Goal: Task Accomplishment & Management: Manage account settings

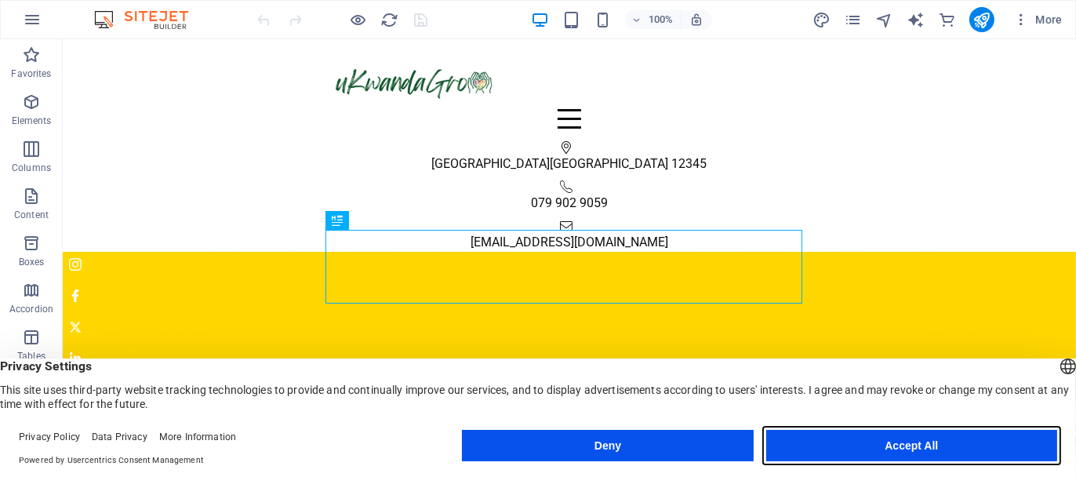
click at [903, 453] on button "Accept All" at bounding box center [911, 445] width 291 height 31
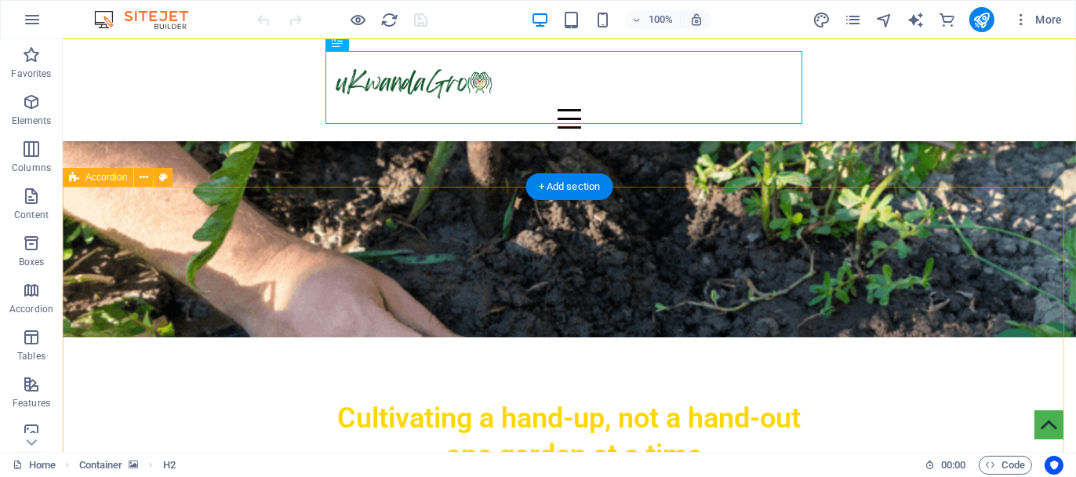
scroll to position [235, 0]
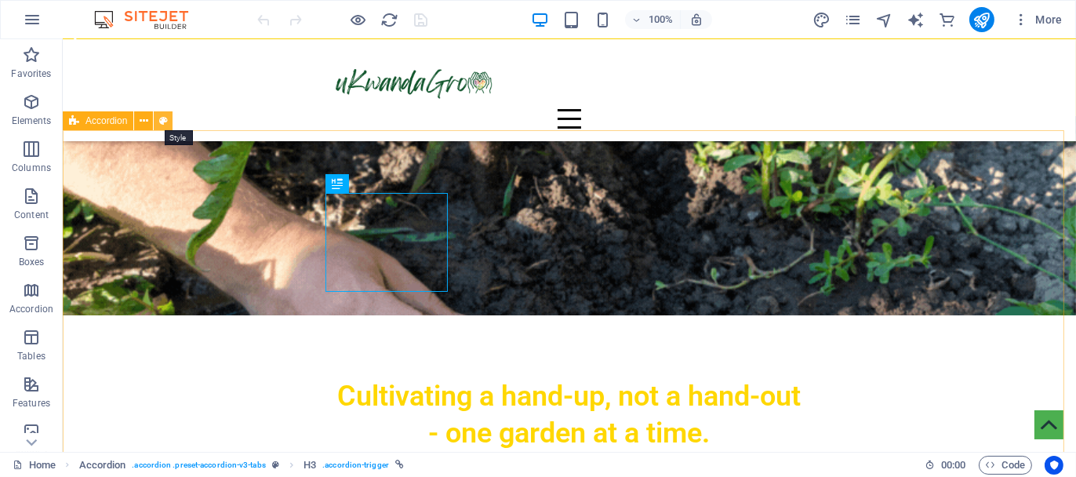
click at [161, 118] on icon at bounding box center [163, 121] width 9 height 16
select select "rem"
select select "preset-accordion-v3-tabs"
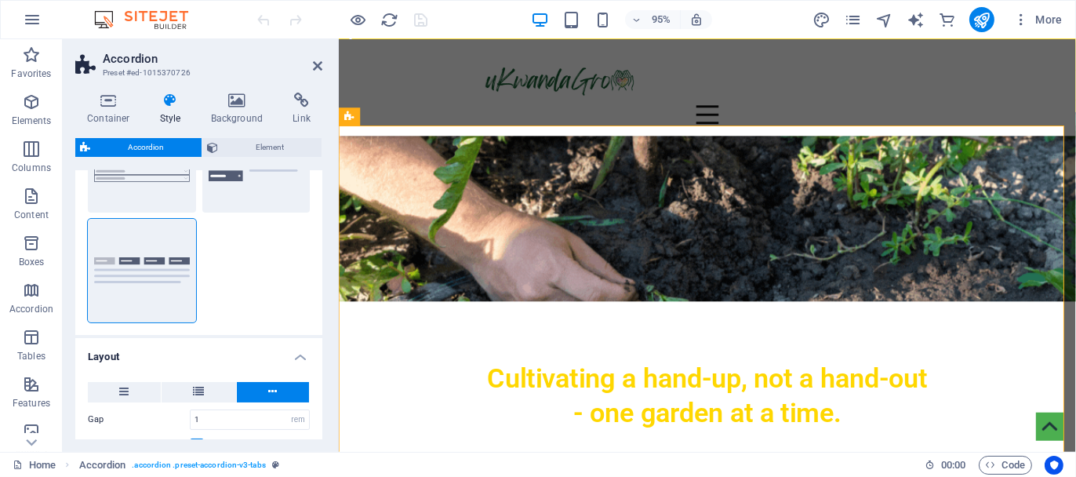
scroll to position [0, 0]
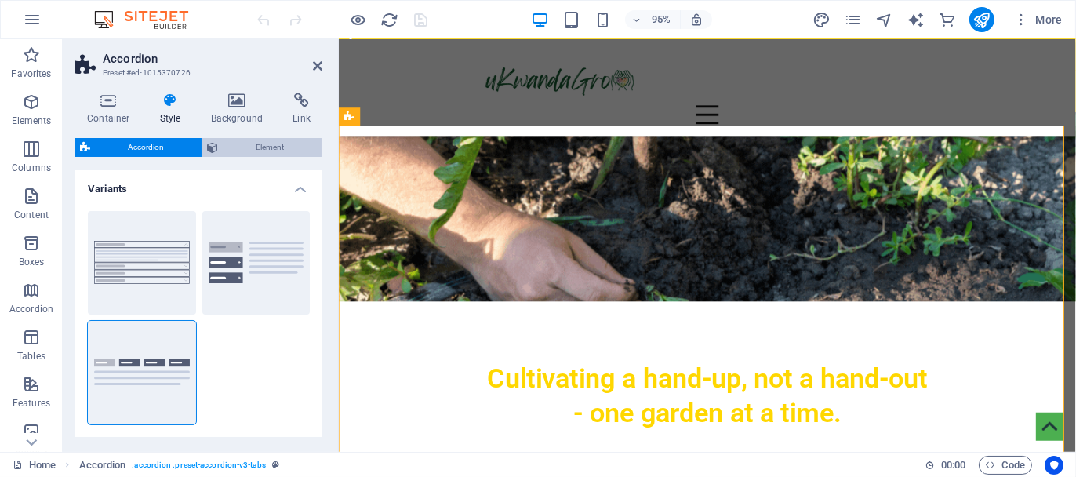
click at [267, 151] on span "Element" at bounding box center [270, 147] width 94 height 19
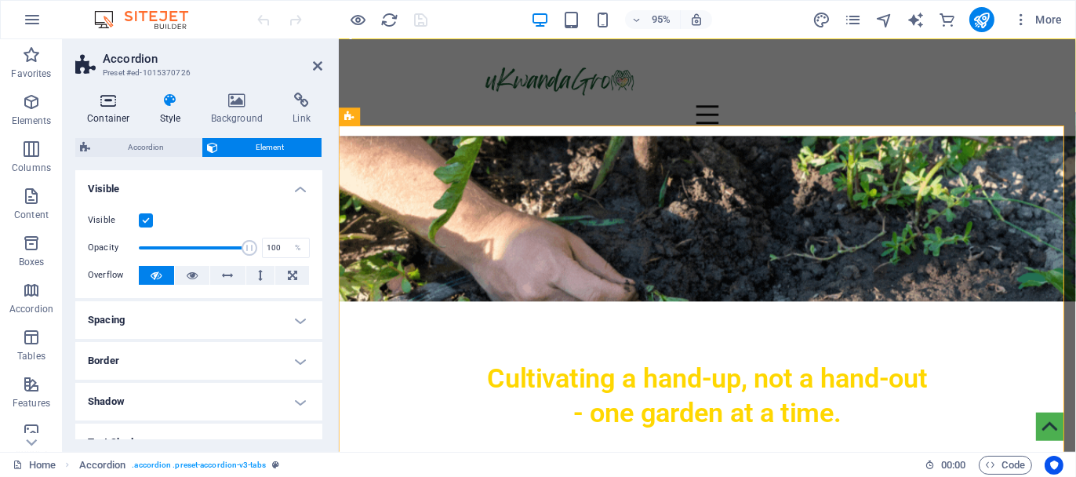
click at [107, 107] on icon at bounding box center [108, 101] width 67 height 16
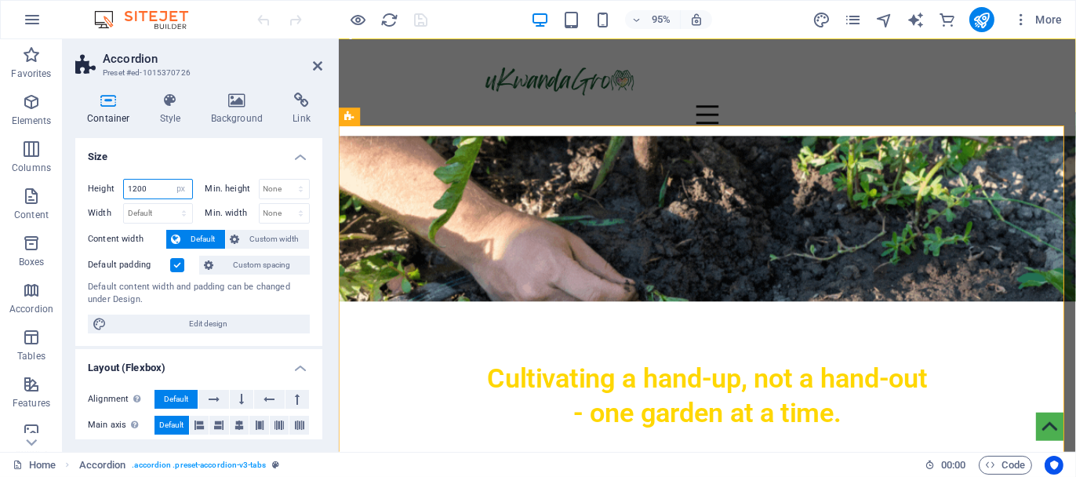
click at [154, 188] on input "1200" at bounding box center [158, 189] width 68 height 19
drag, startPoint x: 154, startPoint y: 188, endPoint x: 86, endPoint y: 197, distance: 68.8
click at [86, 197] on div "Height 1200 Default px rem % vh vw Min. height None px rem % vh vw Width Defaul…" at bounding box center [198, 256] width 247 height 180
click at [176, 184] on select "Default px rem % vh vw" at bounding box center [181, 189] width 22 height 19
select select "default"
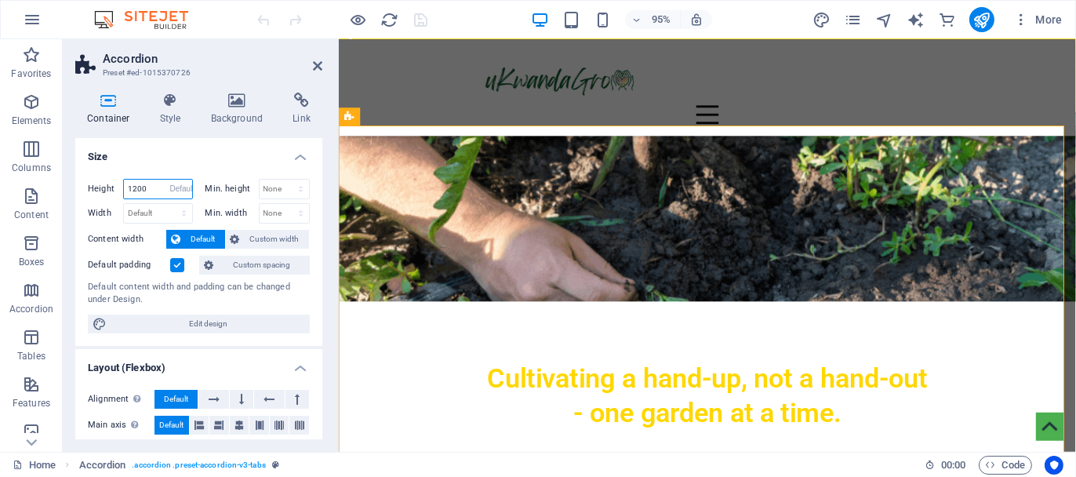
click at [170, 180] on select "Default px rem % vh vw" at bounding box center [181, 189] width 22 height 19
select select "DISABLED_OPTION_VALUE"
click at [311, 67] on header "Accordion Preset #ed-1015370726" at bounding box center [198, 59] width 247 height 41
click at [318, 63] on icon at bounding box center [317, 66] width 9 height 13
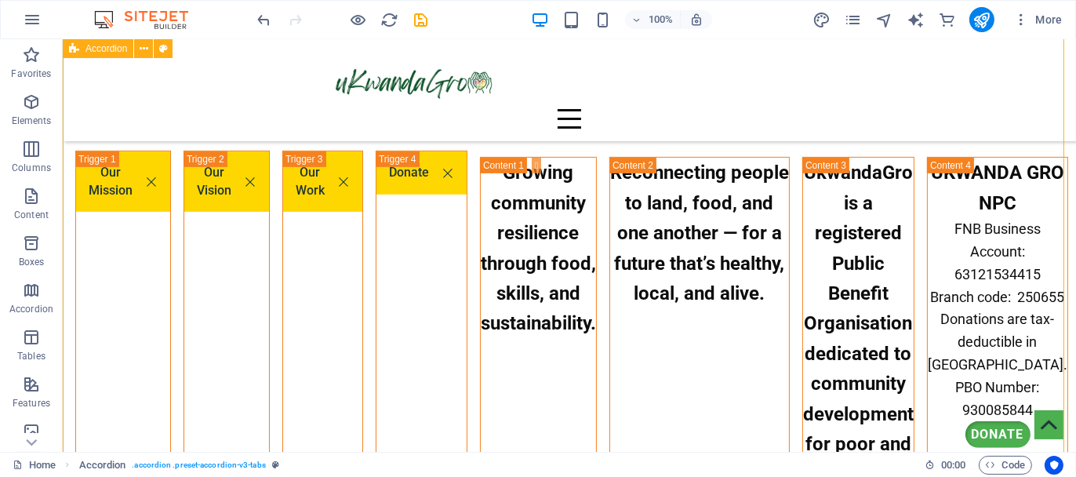
scroll to position [549, 0]
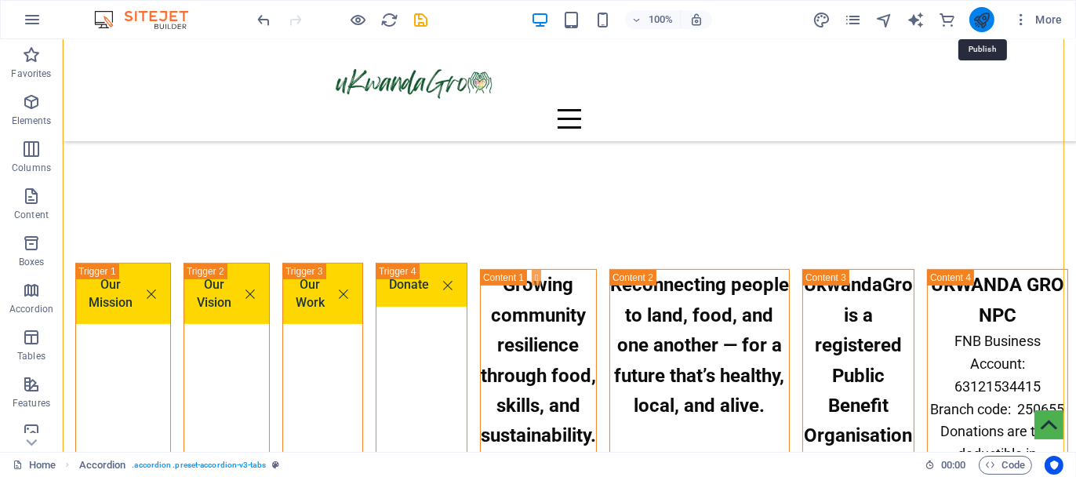
click at [986, 15] on icon "publish" at bounding box center [981, 20] width 18 height 18
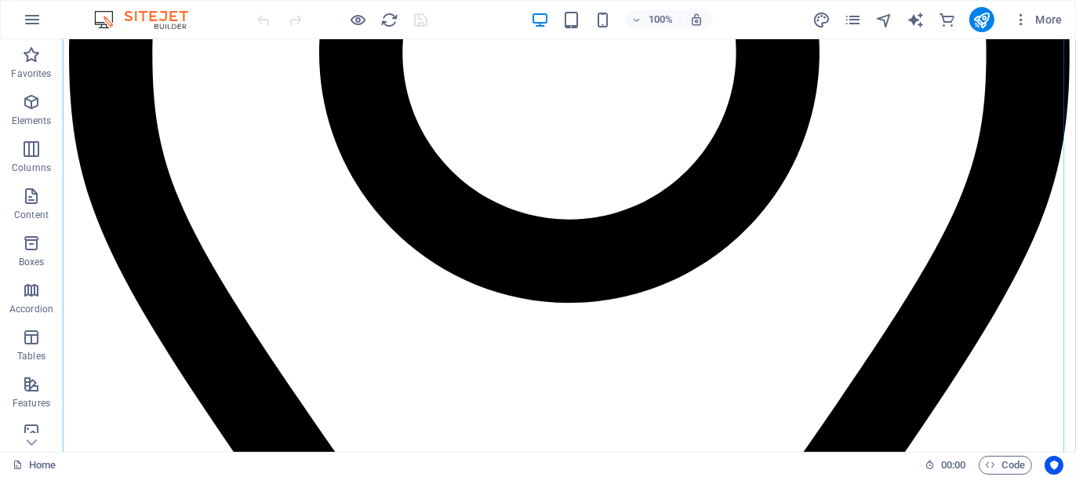
scroll to position [1019, 0]
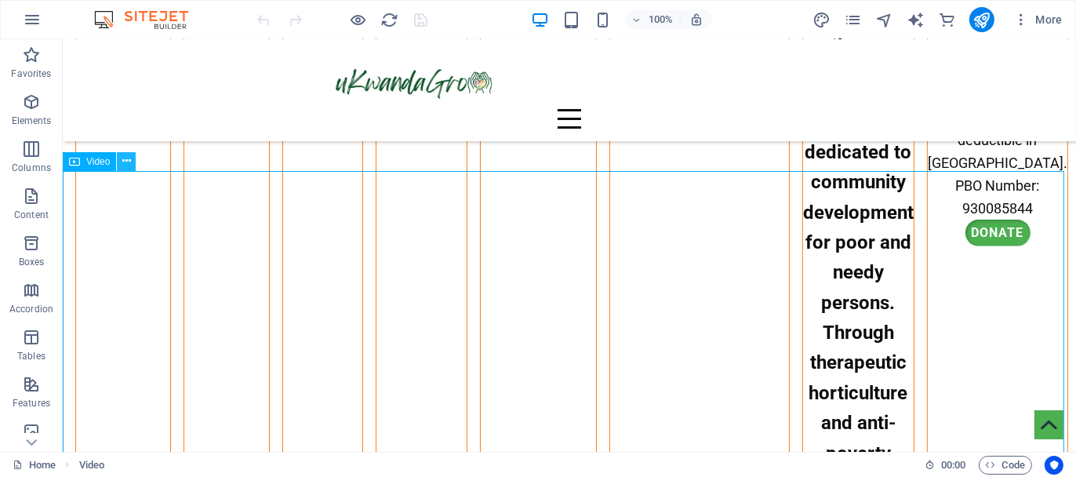
click at [127, 162] on icon at bounding box center [126, 161] width 9 height 16
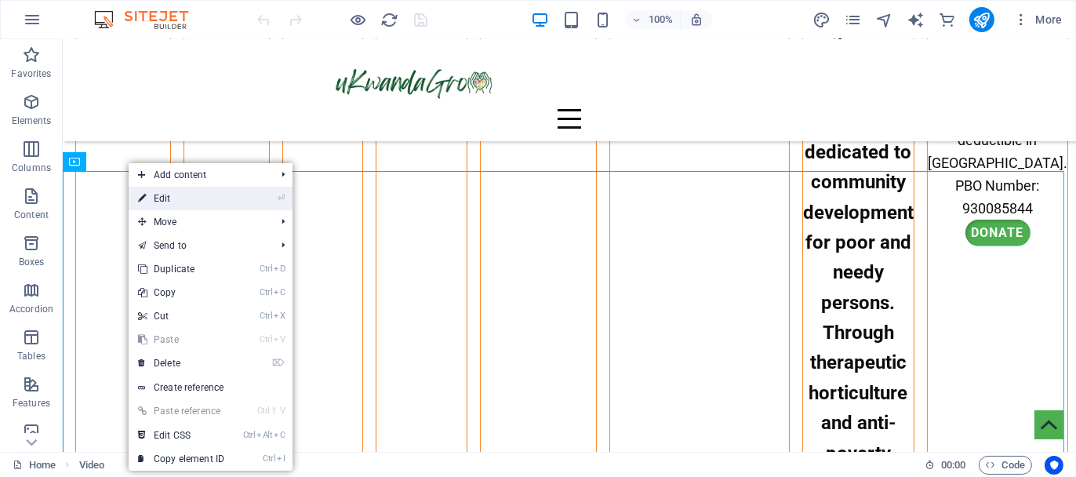
click at [158, 195] on link "⏎ Edit" at bounding box center [181, 199] width 105 height 24
select select "%"
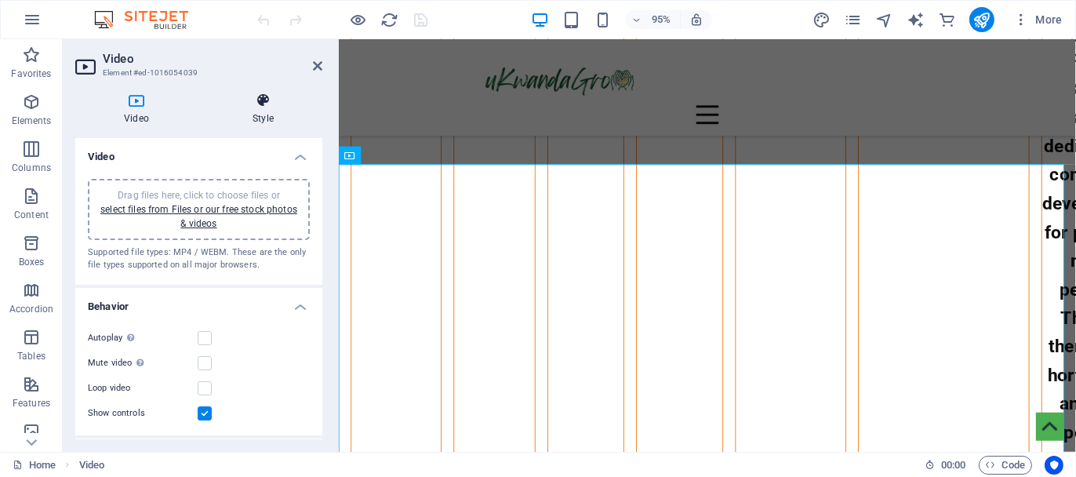
click at [267, 101] on icon at bounding box center [263, 101] width 118 height 16
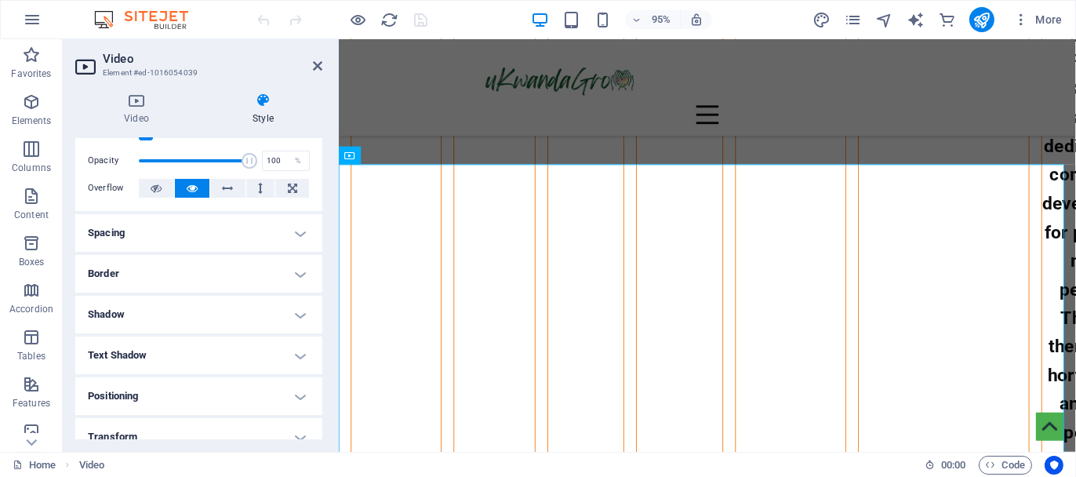
scroll to position [78, 0]
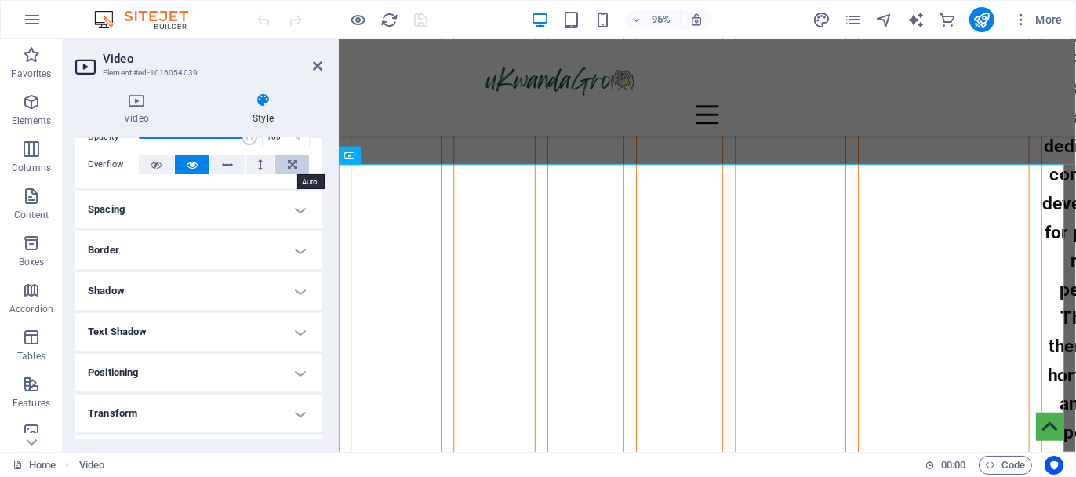
click at [288, 163] on icon at bounding box center [292, 164] width 9 height 19
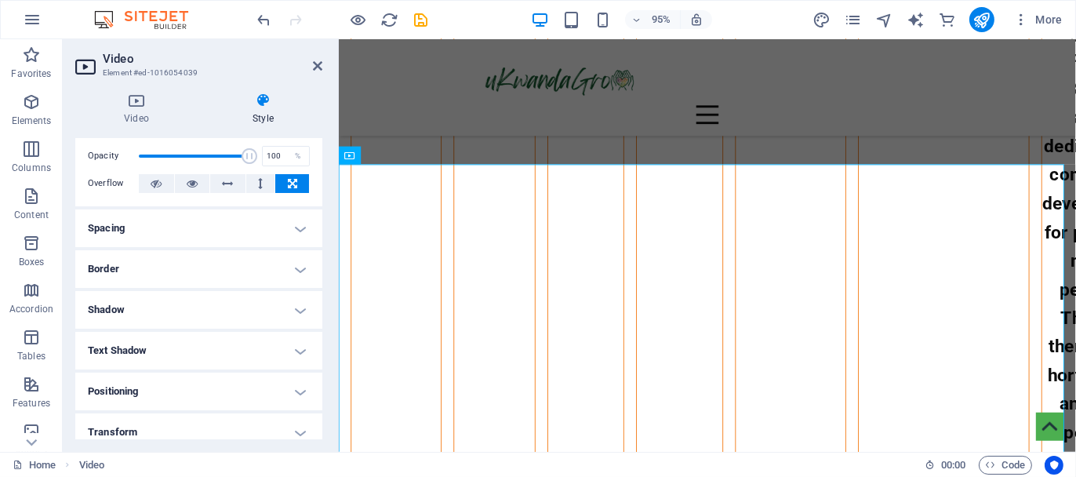
scroll to position [35, 0]
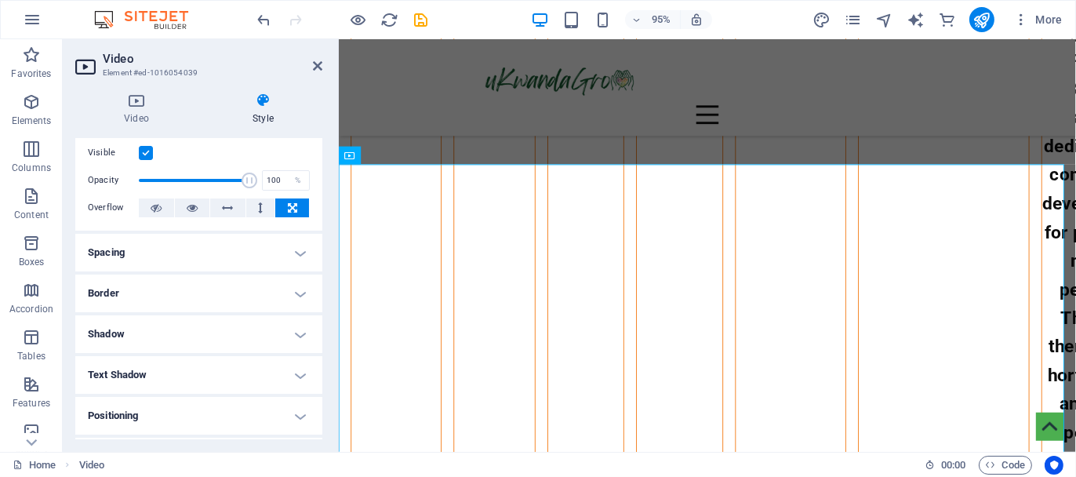
click at [227, 257] on h4 "Spacing" at bounding box center [198, 253] width 247 height 38
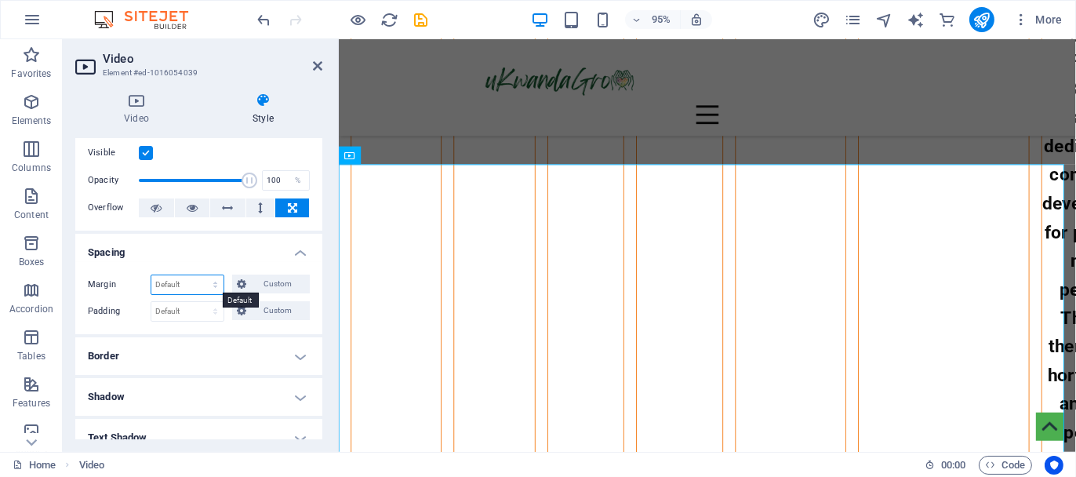
click at [184, 279] on select "Default auto px % rem vw vh Custom" at bounding box center [187, 284] width 72 height 19
click at [151, 275] on select "Default auto px % rem vw vh Custom" at bounding box center [187, 284] width 72 height 19
select select "DISABLED_OPTION_VALUE"
click at [187, 310] on select "Default px rem % vh vw Custom" at bounding box center [187, 311] width 72 height 19
click at [151, 302] on select "Default px rem % vh vw Custom" at bounding box center [187, 311] width 72 height 19
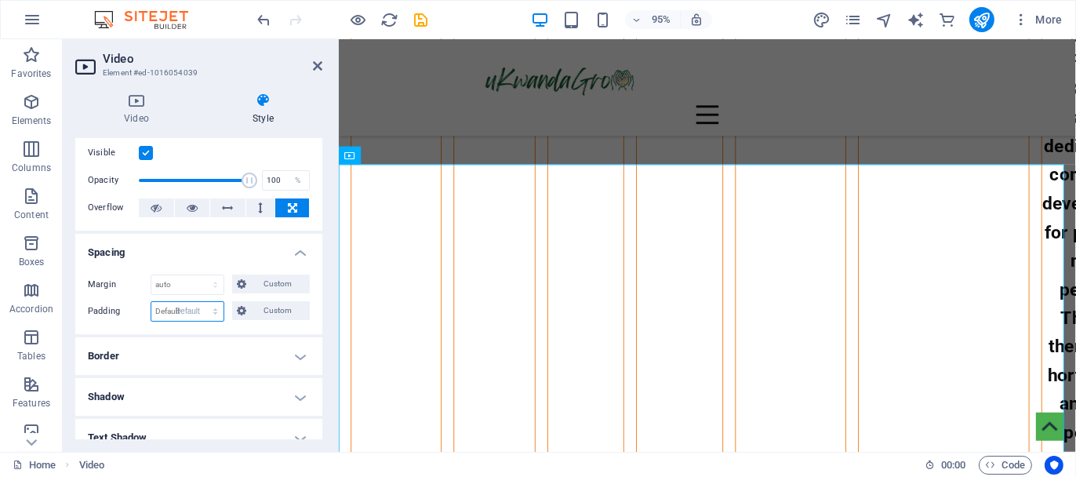
select select "DISABLED_OPTION_VALUE"
drag, startPoint x: 318, startPoint y: 60, endPoint x: 253, endPoint y: 28, distance: 72.6
click at [318, 61] on icon at bounding box center [317, 66] width 9 height 13
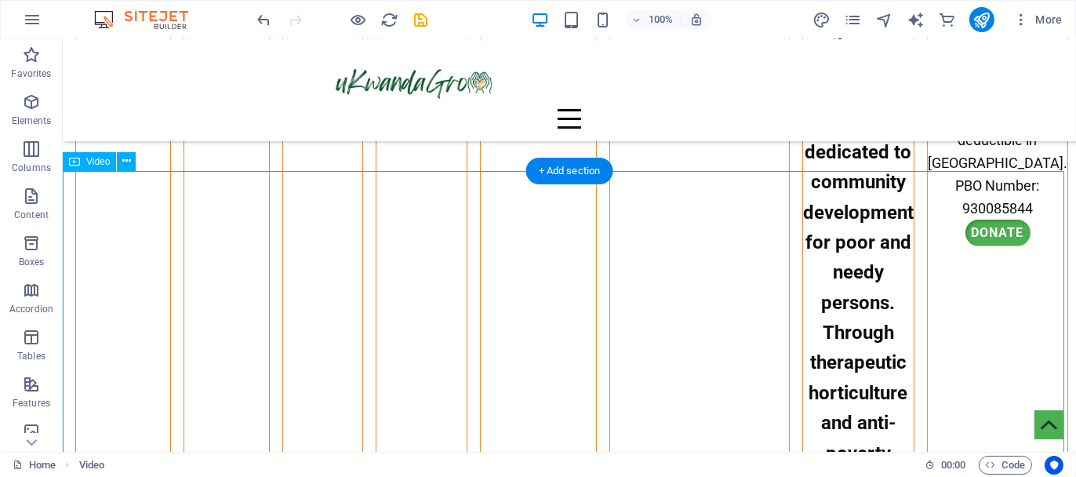
click at [132, 165] on button at bounding box center [126, 161] width 19 height 19
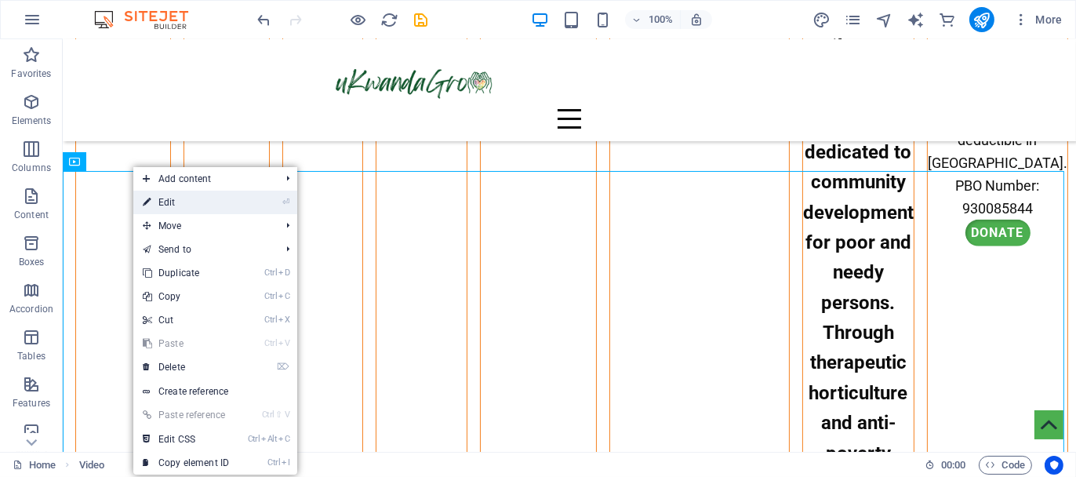
click at [170, 200] on link "⏎ Edit" at bounding box center [185, 203] width 105 height 24
select select "%"
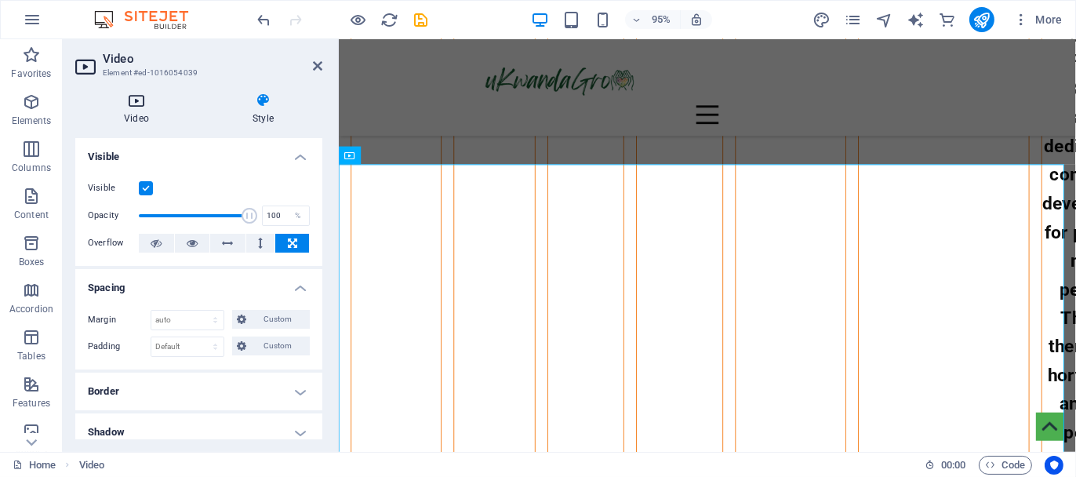
click at [126, 118] on h4 "Video" at bounding box center [139, 109] width 129 height 33
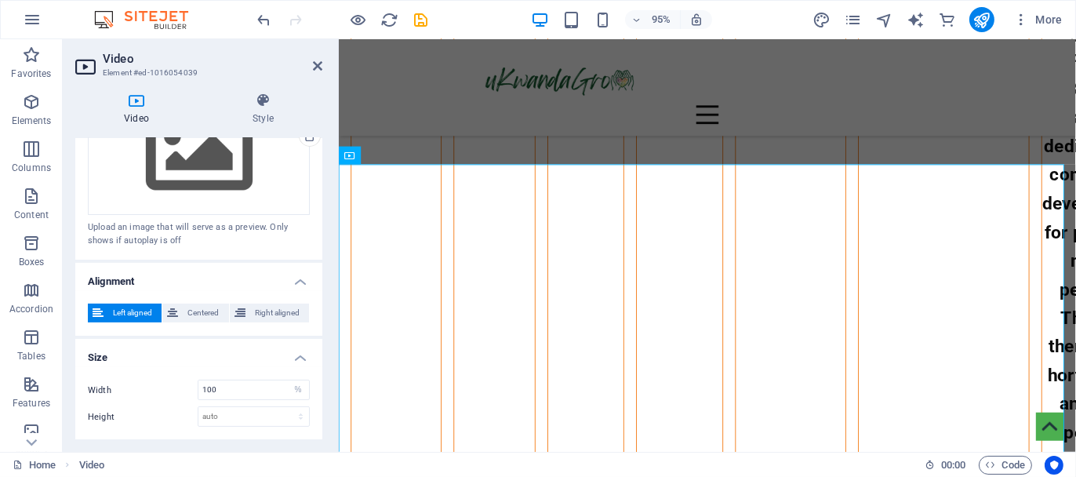
scroll to position [429, 0]
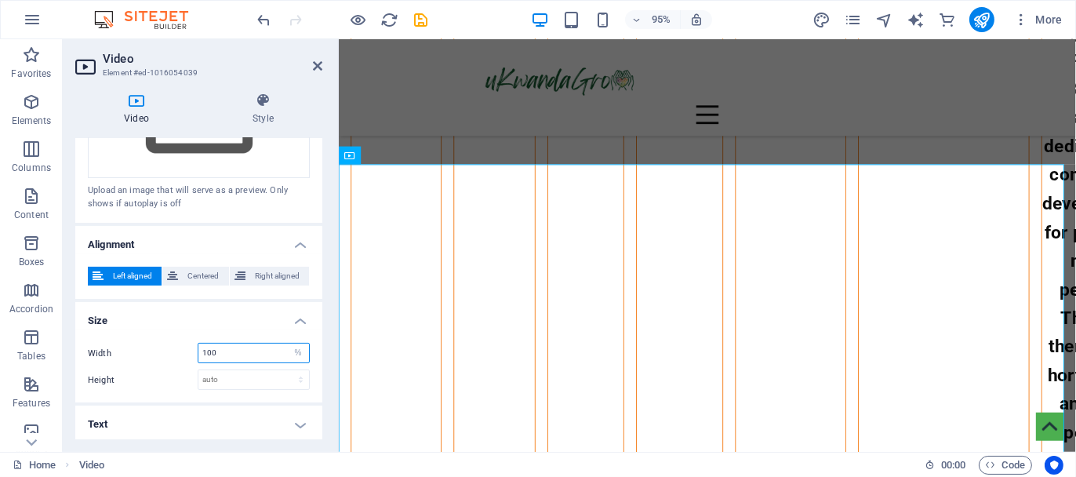
drag, startPoint x: 235, startPoint y: 348, endPoint x: 193, endPoint y: 345, distance: 42.5
click at [193, 345] on div "Width 100 auto px %" at bounding box center [199, 353] width 222 height 20
type input "8"
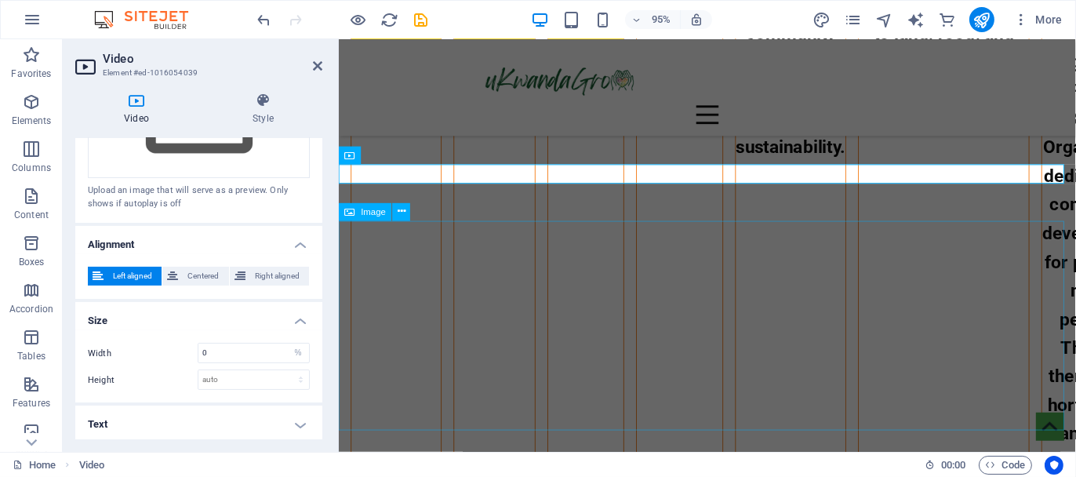
scroll to position [784, 0]
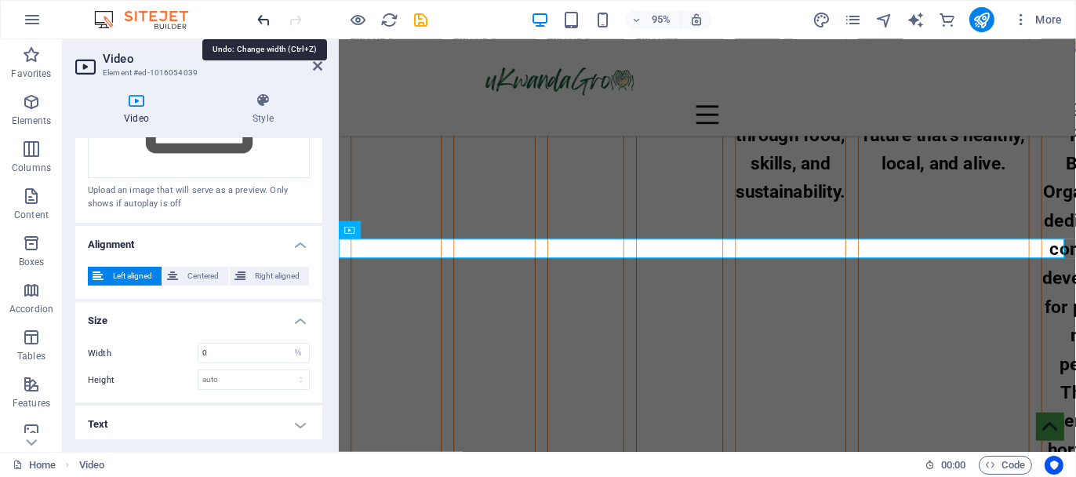
click at [264, 15] on icon "undo" at bounding box center [265, 20] width 18 height 18
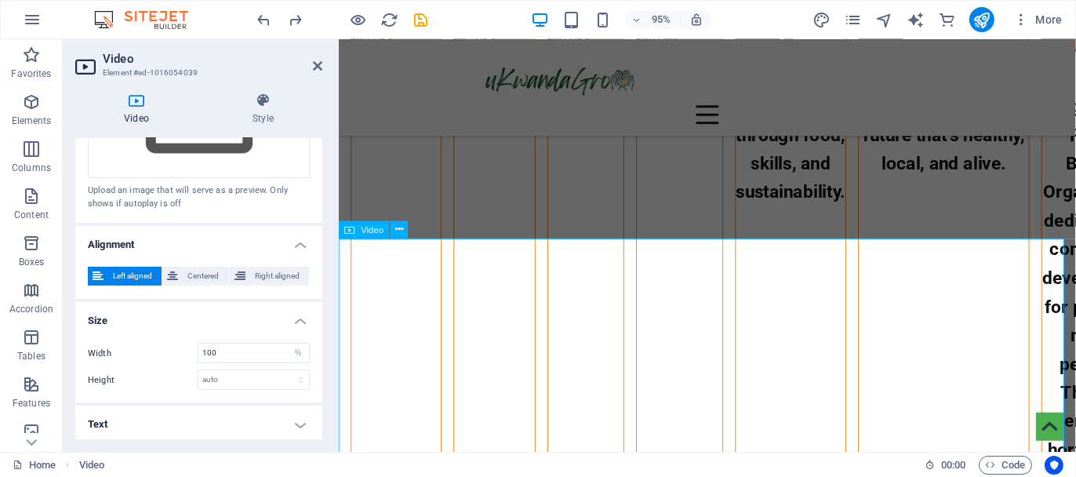
click at [221, 348] on input "100" at bounding box center [253, 352] width 111 height 19
drag, startPoint x: 242, startPoint y: 346, endPoint x: 192, endPoint y: 348, distance: 49.5
click at [192, 348] on div "Width 100 auto px %" at bounding box center [199, 353] width 222 height 20
click at [205, 275] on span "Centered" at bounding box center [203, 276] width 41 height 19
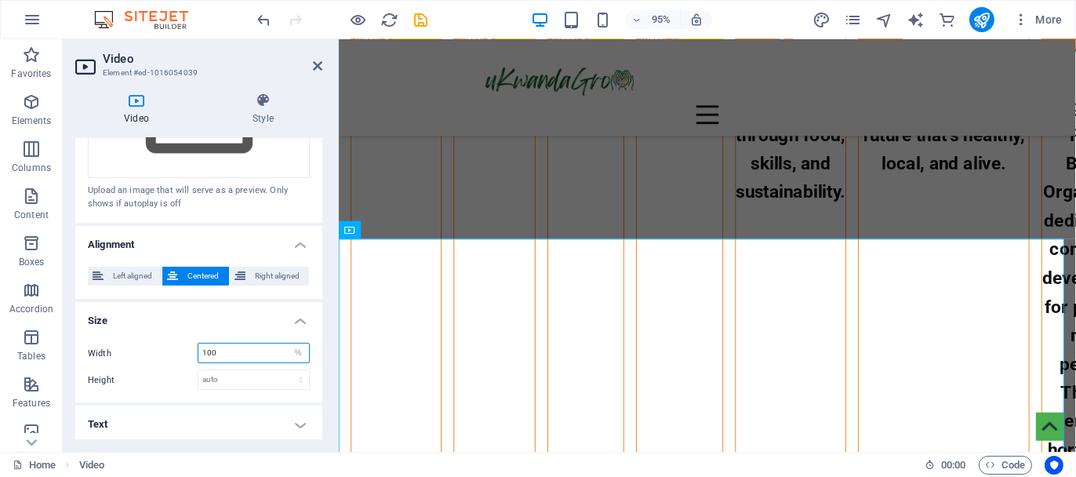
click at [220, 346] on input "100" at bounding box center [253, 352] width 111 height 19
type input "8"
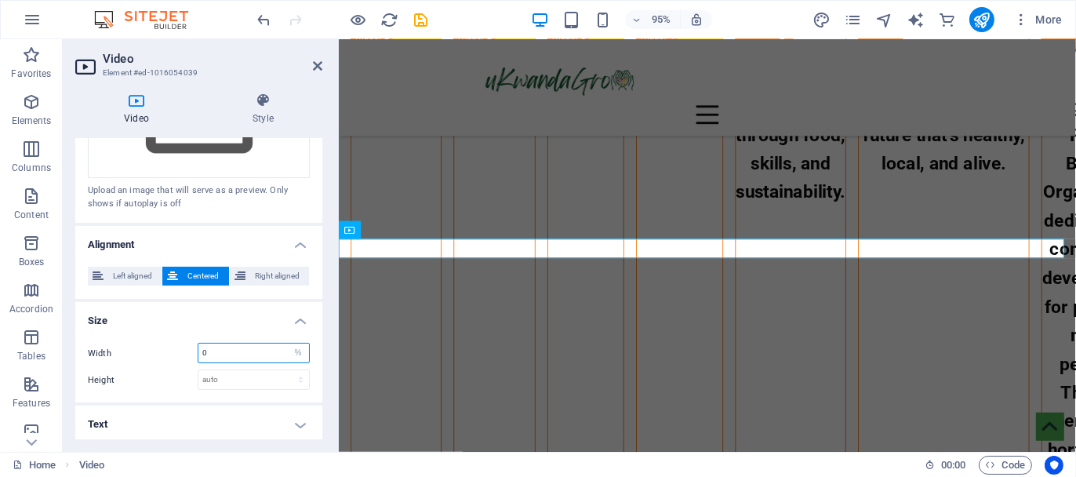
drag, startPoint x: 224, startPoint y: 348, endPoint x: 186, endPoint y: 349, distance: 38.4
click at [186, 349] on div "Width 0 auto px %" at bounding box center [199, 353] width 222 height 20
type input "8"
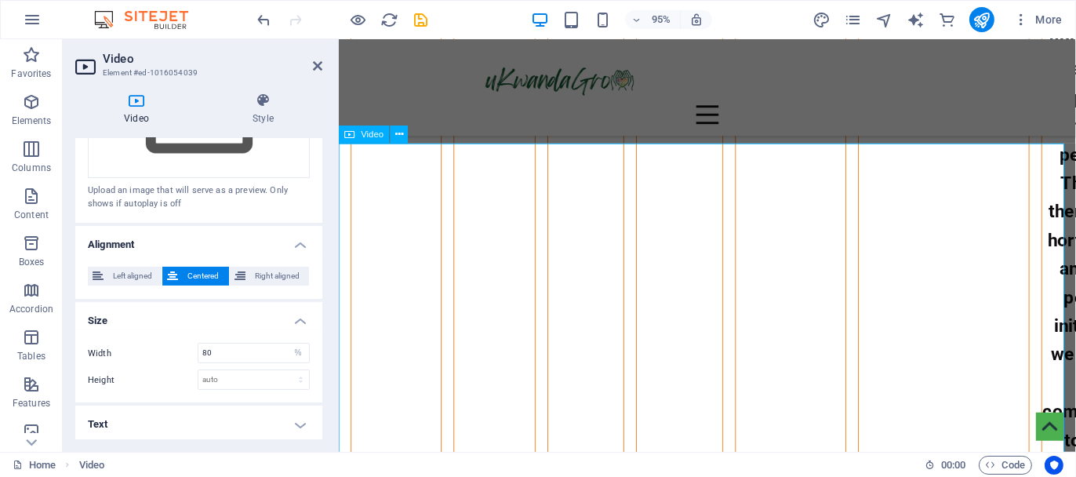
scroll to position [1019, 0]
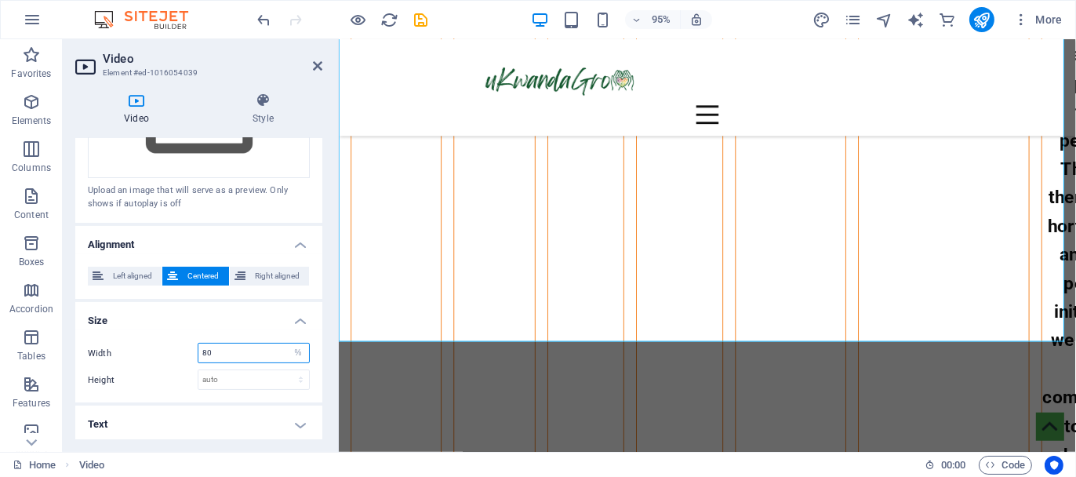
drag, startPoint x: 227, startPoint y: 344, endPoint x: 180, endPoint y: 354, distance: 48.1
click at [180, 354] on div "Width 80 auto px %" at bounding box center [199, 353] width 222 height 20
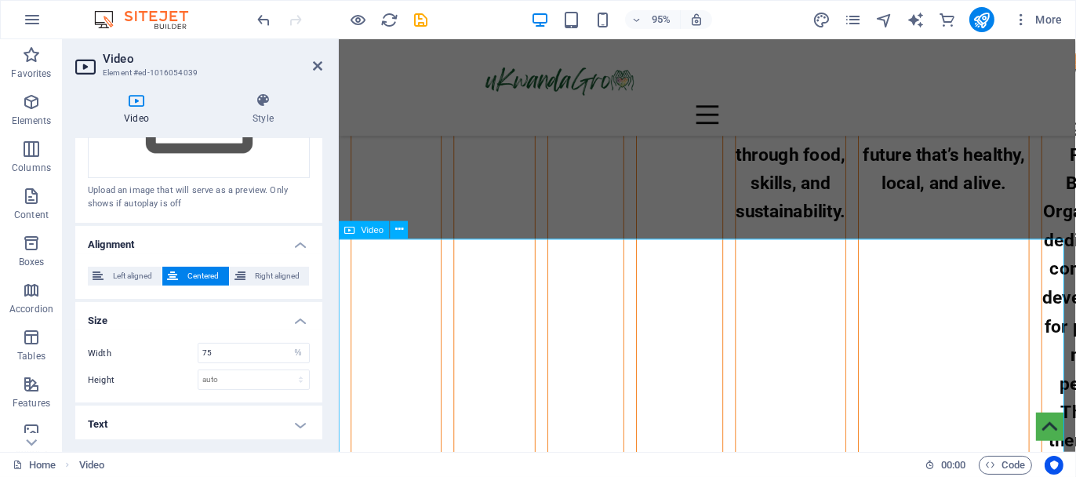
scroll to position [784, 0]
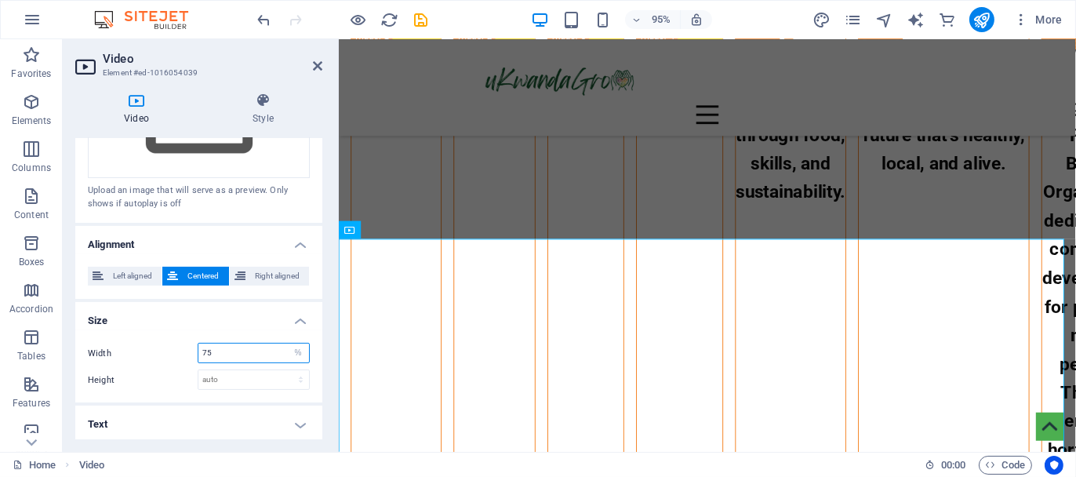
drag, startPoint x: 229, startPoint y: 346, endPoint x: 180, endPoint y: 347, distance: 49.4
click at [180, 347] on div "Width 75 auto px %" at bounding box center [199, 353] width 222 height 20
type input "65"
click at [985, 18] on icon "publish" at bounding box center [981, 20] width 18 height 18
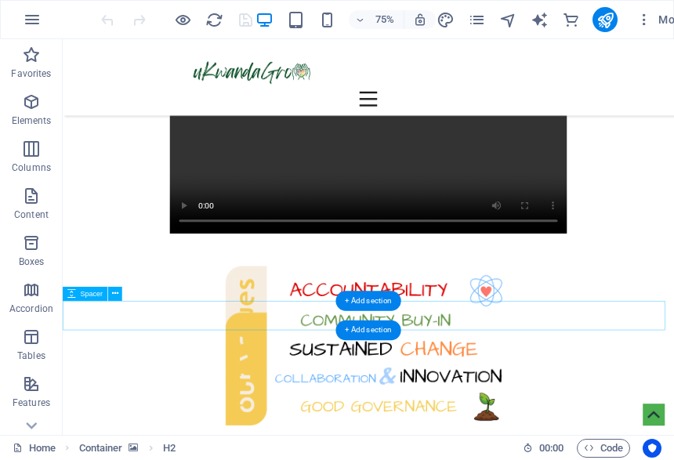
scroll to position [1647, 0]
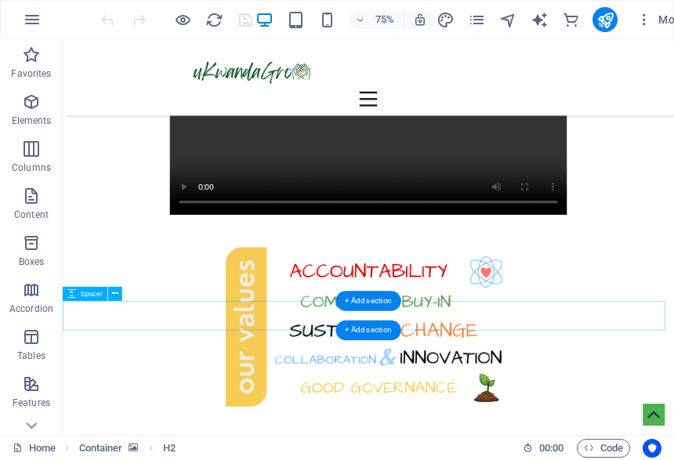
drag, startPoint x: 385, startPoint y: 182, endPoint x: 549, endPoint y: 227, distance: 170.1
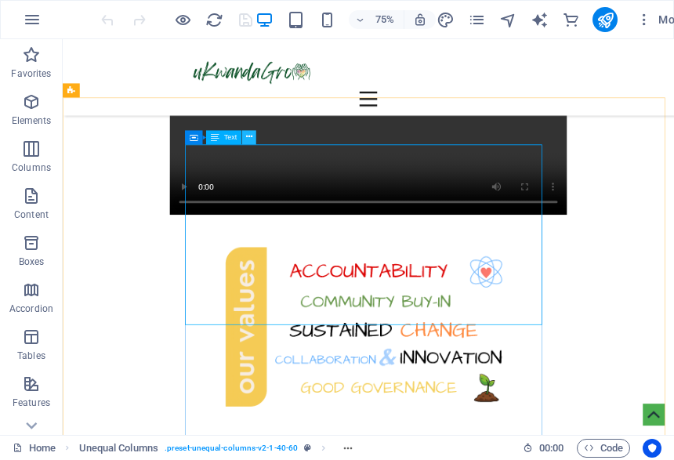
click at [247, 142] on icon at bounding box center [249, 137] width 6 height 13
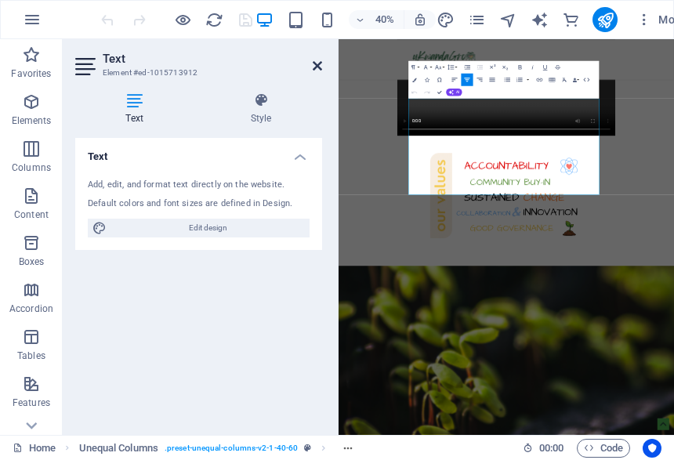
click at [314, 64] on icon at bounding box center [317, 66] width 9 height 13
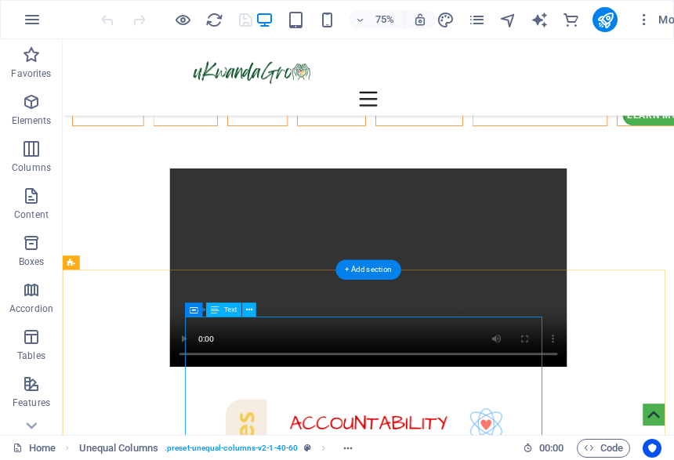
scroll to position [1464, 0]
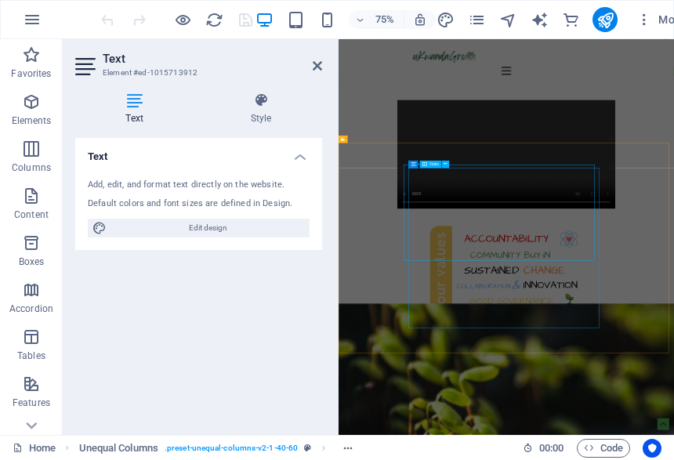
scroll to position [1472, 0]
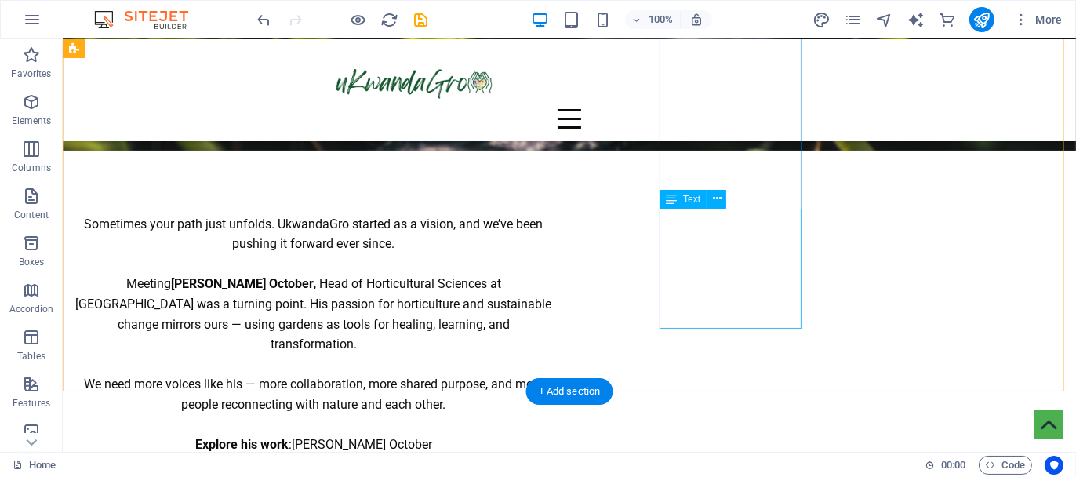
scroll to position [2476, 0]
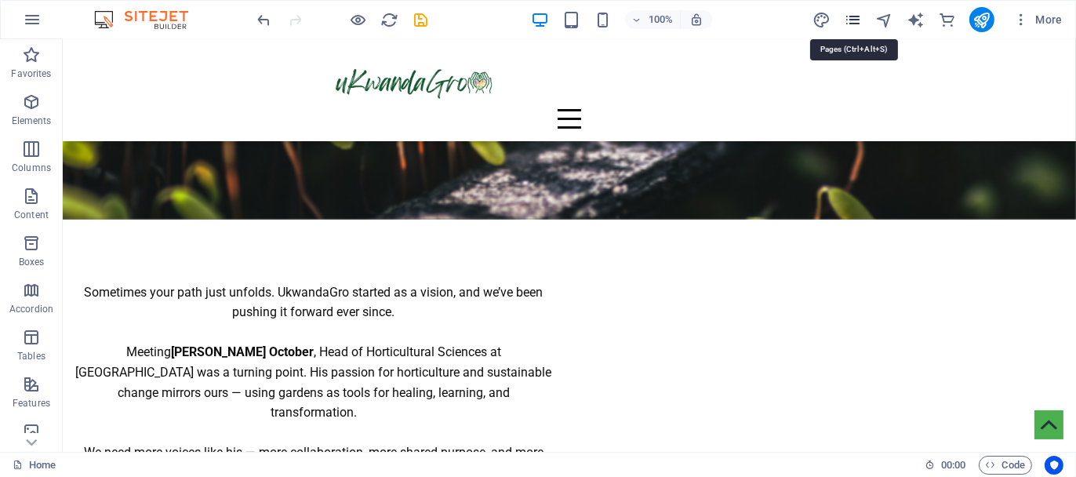
drag, startPoint x: 857, startPoint y: 14, endPoint x: 776, endPoint y: 9, distance: 81.7
click at [857, 14] on icon "pages" at bounding box center [853, 20] width 18 height 18
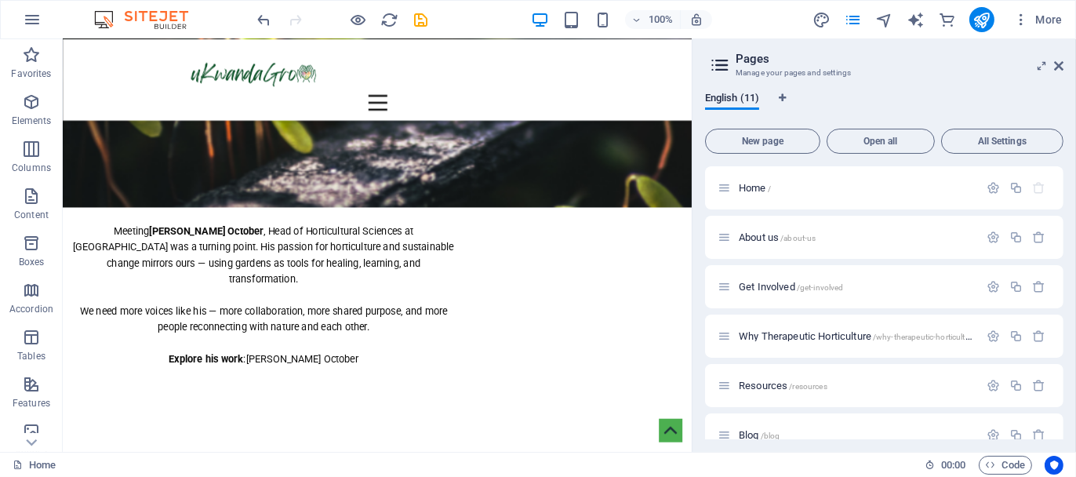
scroll to position [2393, 0]
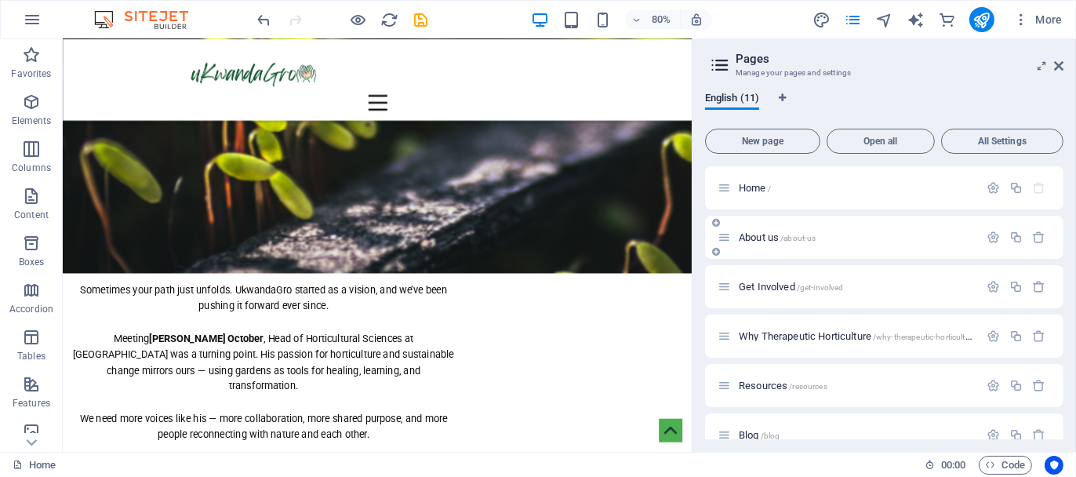
click at [757, 234] on span "About us /about-us" at bounding box center [777, 237] width 77 height 12
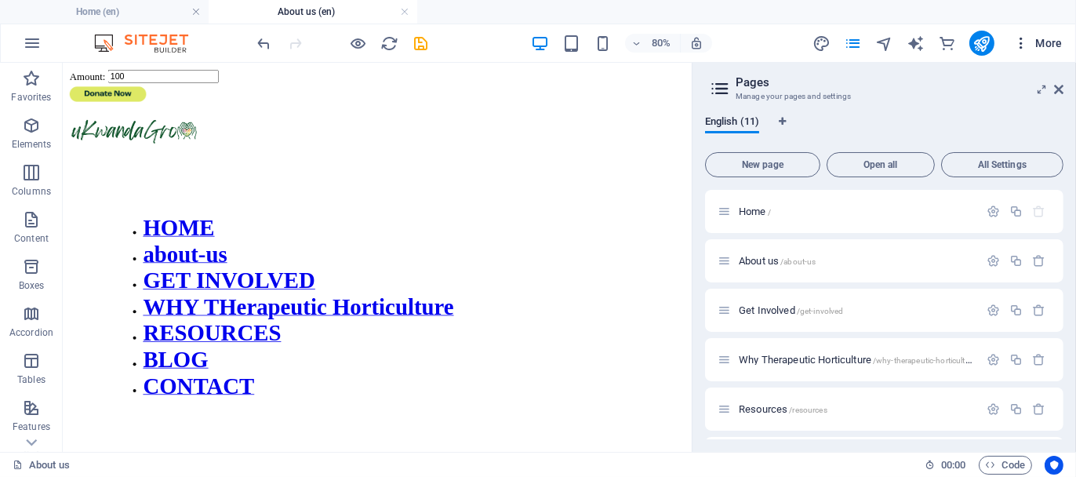
scroll to position [0, 0]
click at [1063, 85] on icon at bounding box center [1058, 89] width 9 height 13
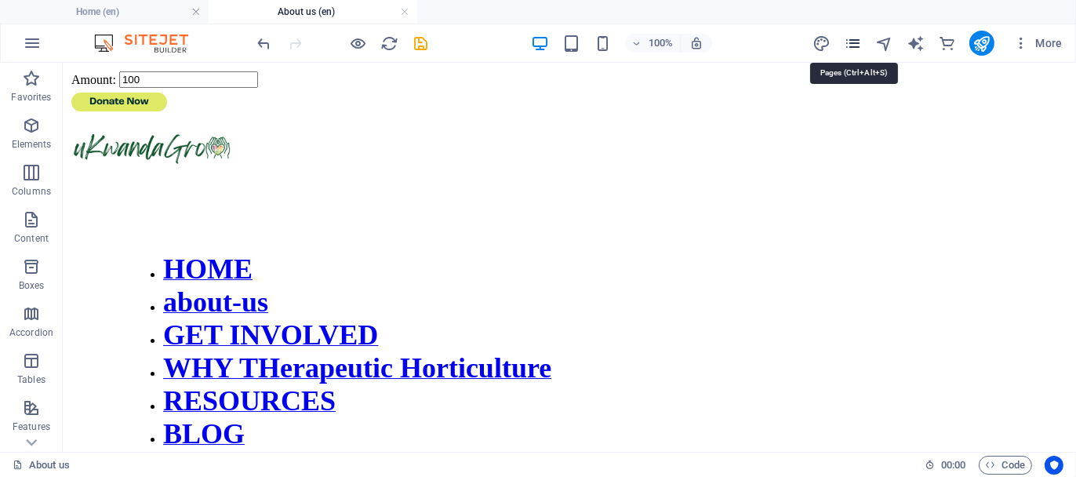
click at [856, 42] on icon "pages" at bounding box center [853, 44] width 18 height 18
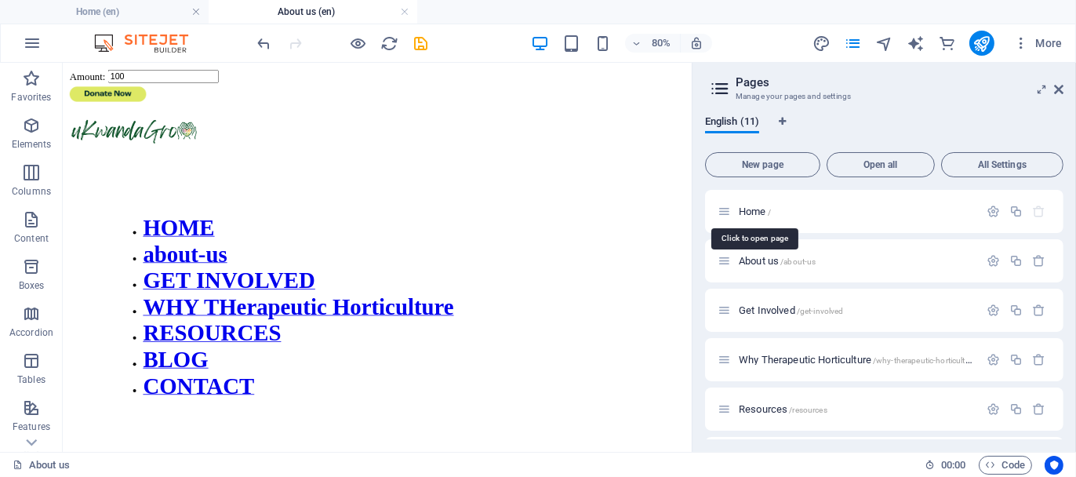
click at [754, 209] on span "Home /" at bounding box center [755, 211] width 32 height 12
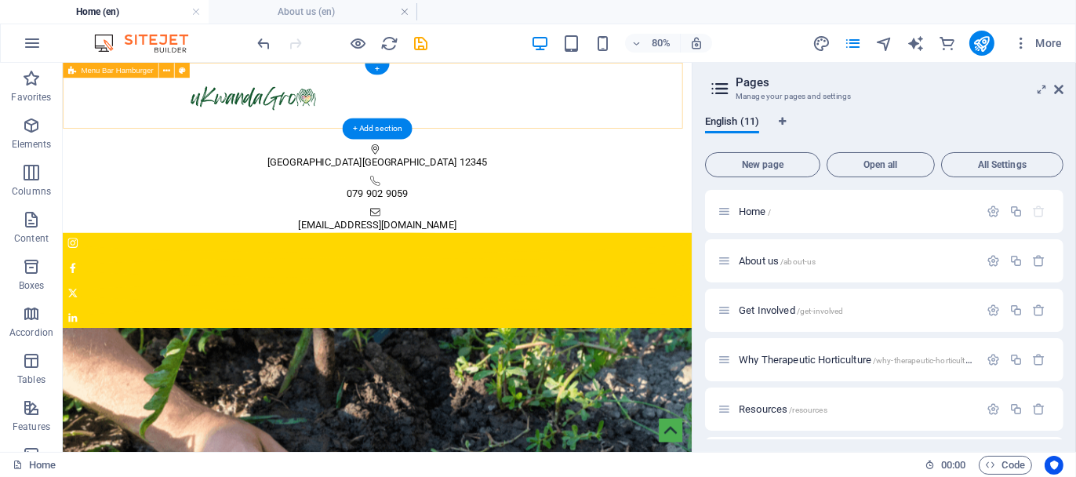
click at [78, 114] on div "HOME about-us GET INVOLVED WHY THerapeutic Horticulture RESOURCES BLOG CONTACT" at bounding box center [455, 113] width 787 height 102
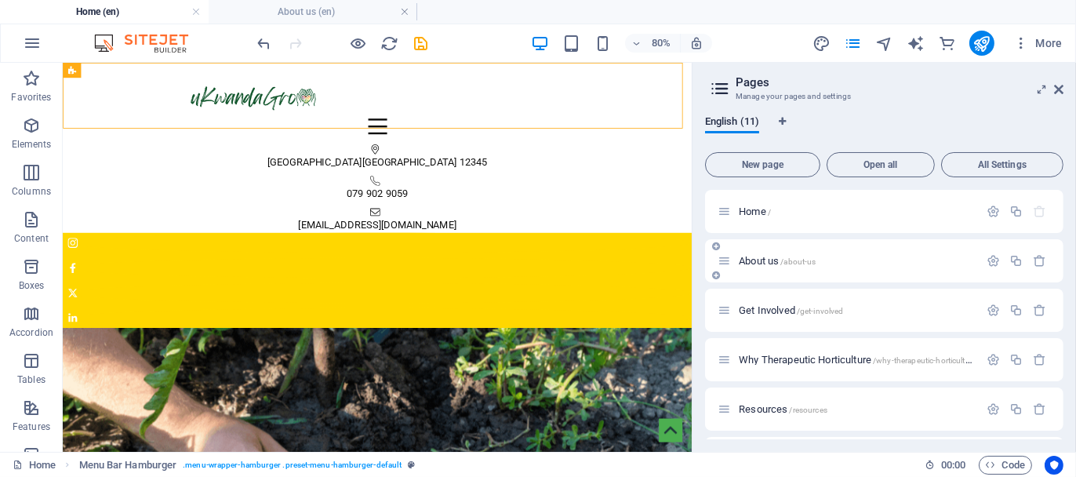
click at [768, 258] on span "About us /about-us" at bounding box center [777, 261] width 77 height 12
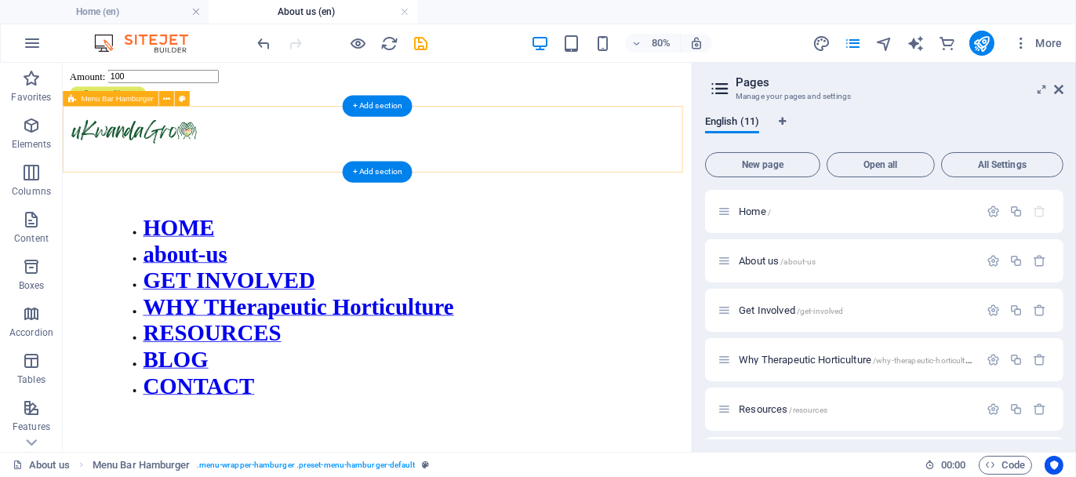
click at [111, 130] on div "HOME about-us GET INVOLVED WHY THerapeutic Horticulture RESOURCES BLOG CONTACT" at bounding box center [455, 336] width 774 height 441
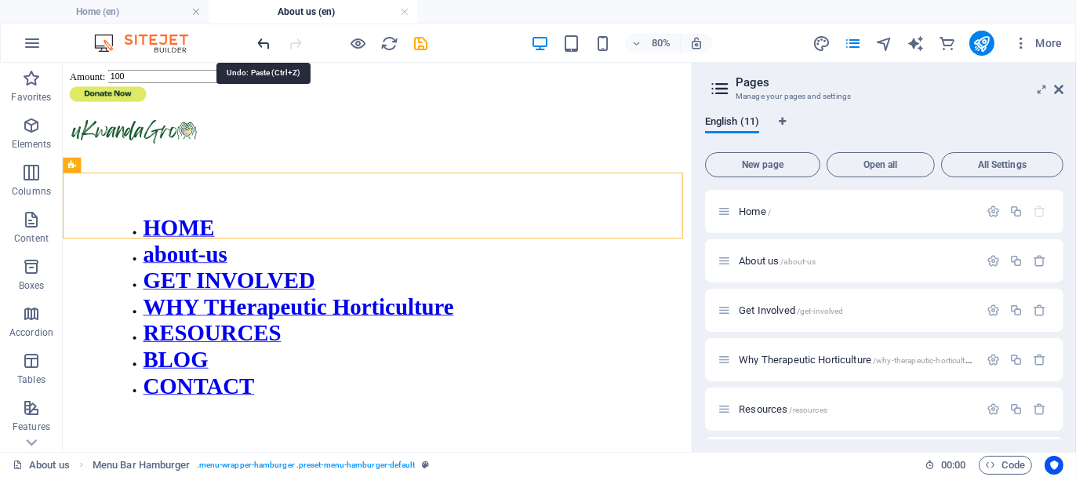
click at [258, 43] on icon "undo" at bounding box center [265, 44] width 18 height 18
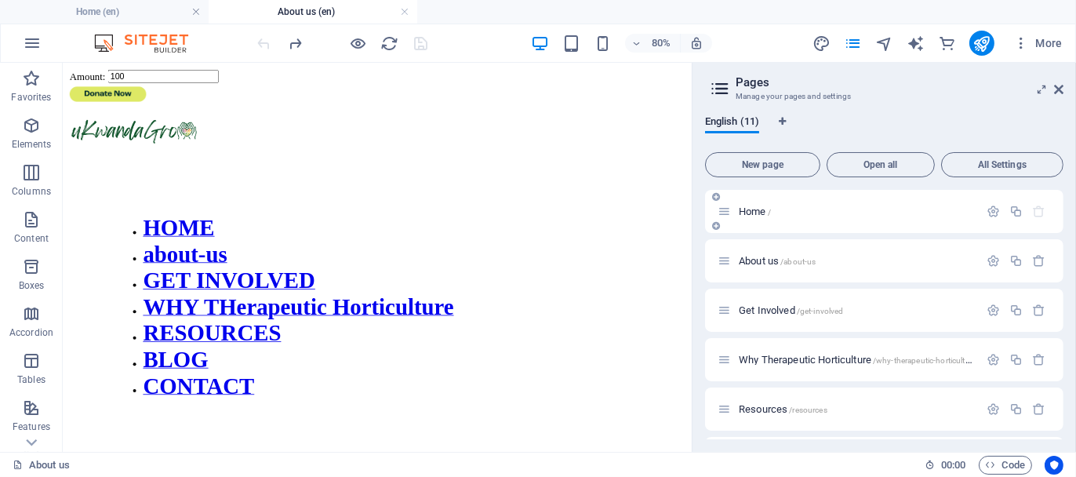
click at [749, 205] on span "Home /" at bounding box center [755, 211] width 32 height 12
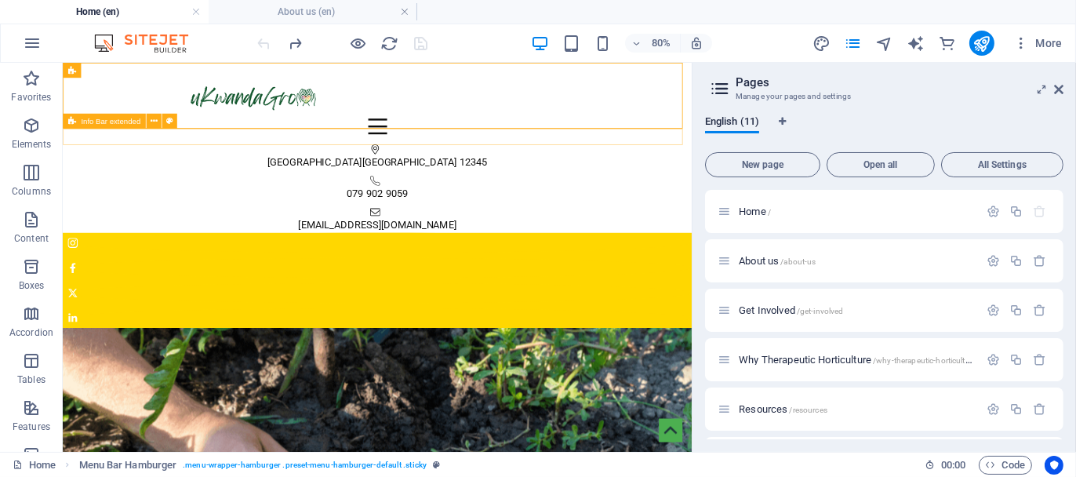
click at [120, 164] on div "[GEOGRAPHIC_DATA] 12345 079 902 9059 [EMAIL_ADDRESS][DOMAIN_NAME]" at bounding box center [455, 219] width 787 height 111
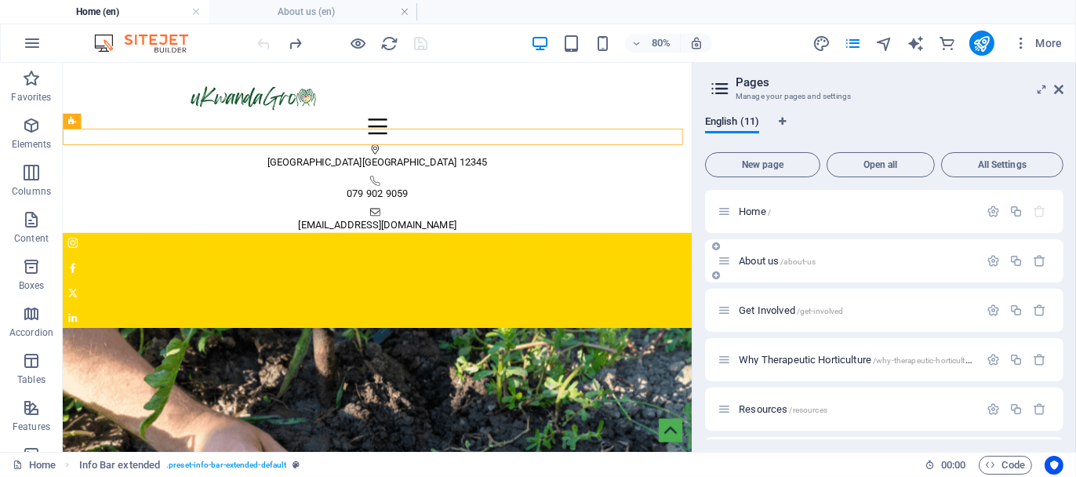
click at [751, 249] on div "About us /about-us" at bounding box center [884, 260] width 358 height 43
drag, startPoint x: 765, startPoint y: 262, endPoint x: 489, endPoint y: 249, distance: 275.5
click at [765, 262] on span "About us /about-us" at bounding box center [777, 261] width 77 height 12
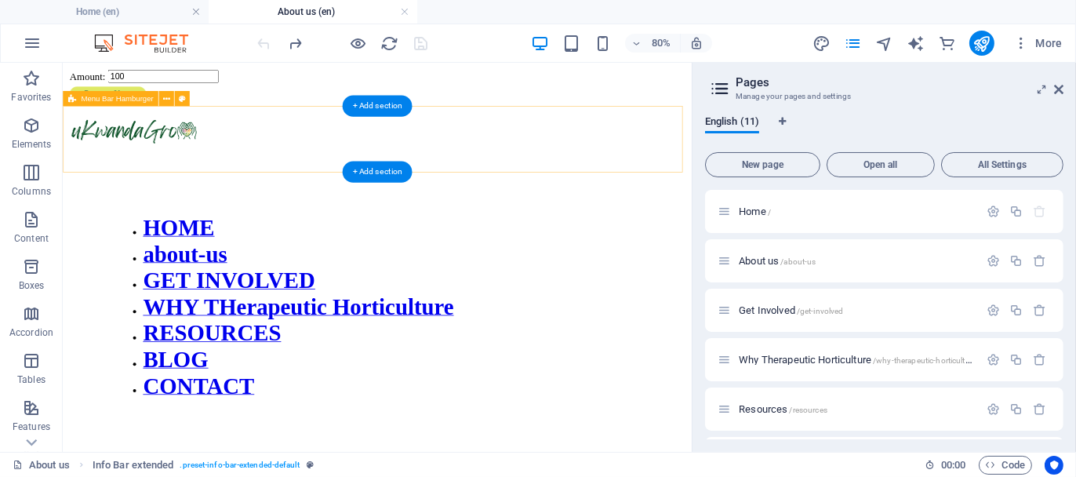
click at [94, 164] on div "HOME about-us GET INVOLVED WHY THerapeutic Horticulture RESOURCES BLOG CONTACT" at bounding box center [455, 336] width 774 height 441
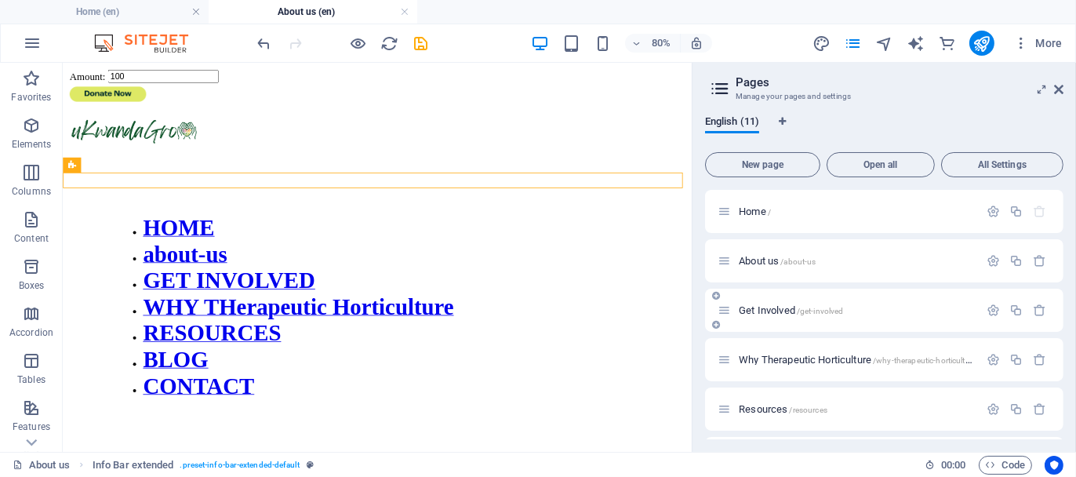
click at [750, 308] on span "Get Involved /get-involved" at bounding box center [791, 310] width 104 height 12
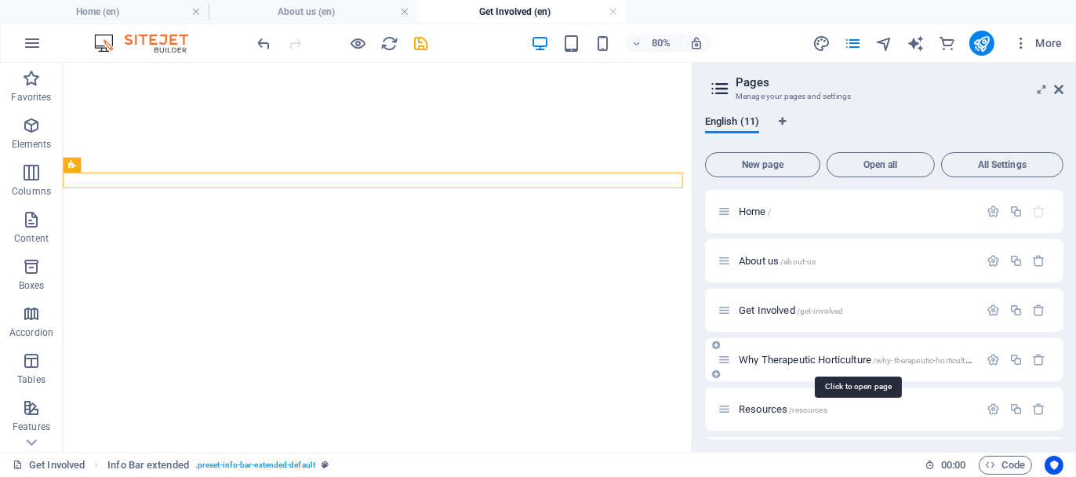
click at [764, 358] on span "Why Therapeutic Horticulture /why-therapeutic-horticulture" at bounding box center [858, 360] width 238 height 12
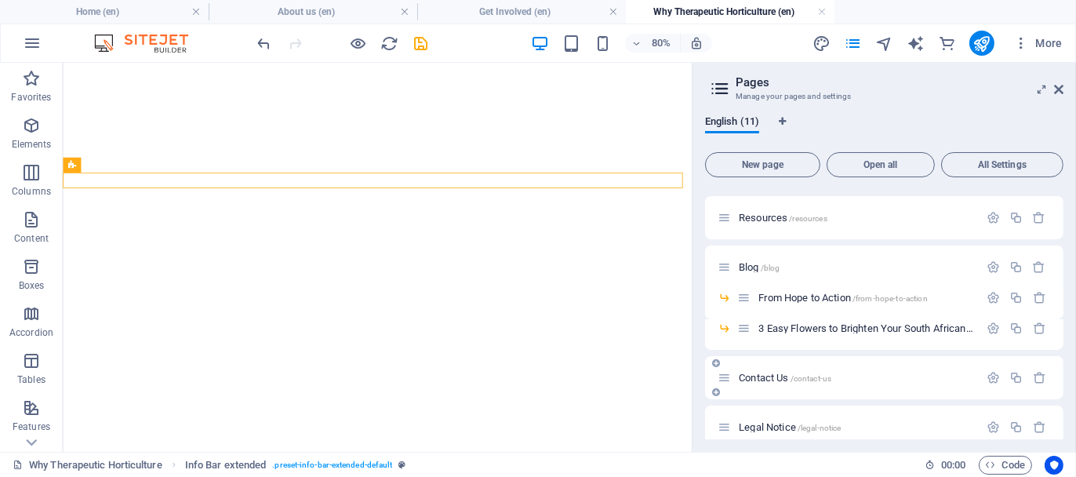
scroll to position [255, 0]
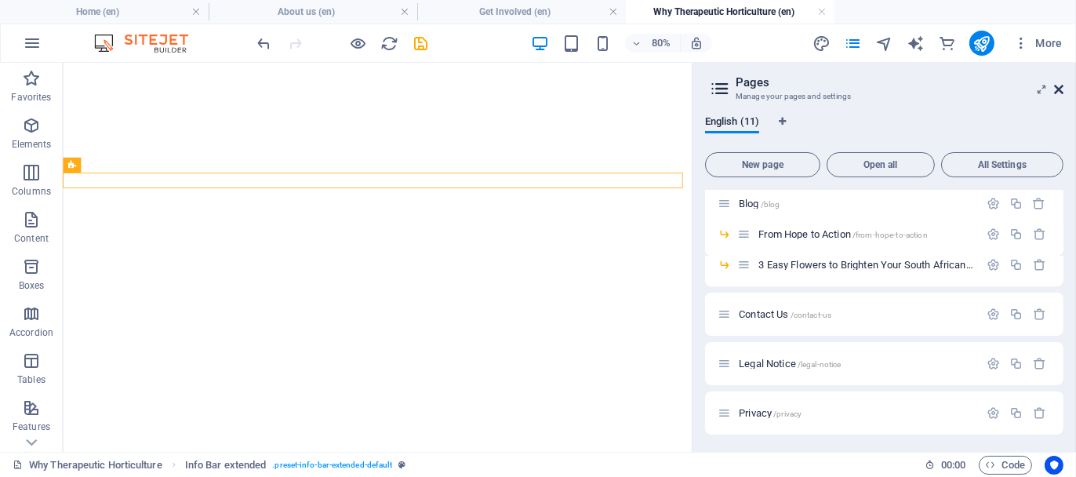
click at [1055, 89] on icon at bounding box center [1058, 89] width 9 height 13
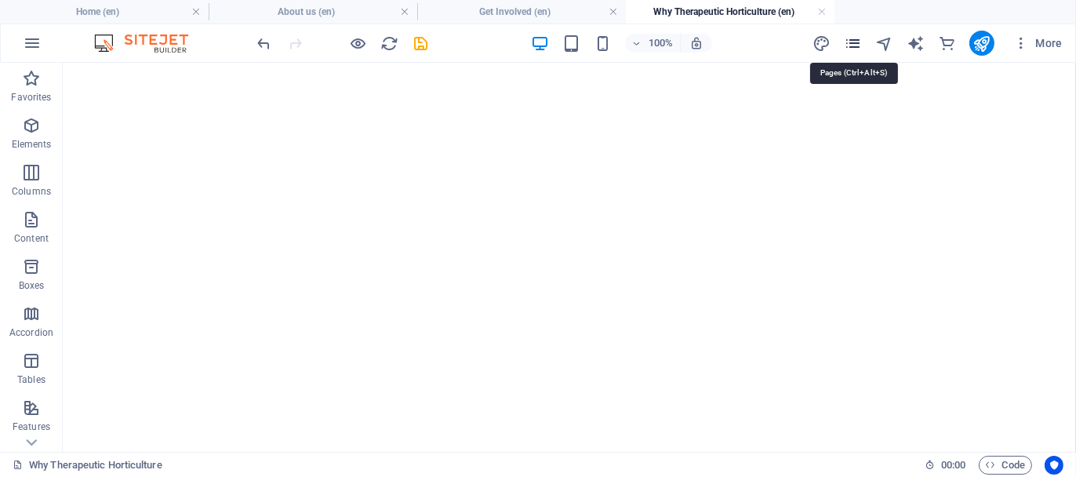
click at [853, 40] on icon "pages" at bounding box center [853, 44] width 18 height 18
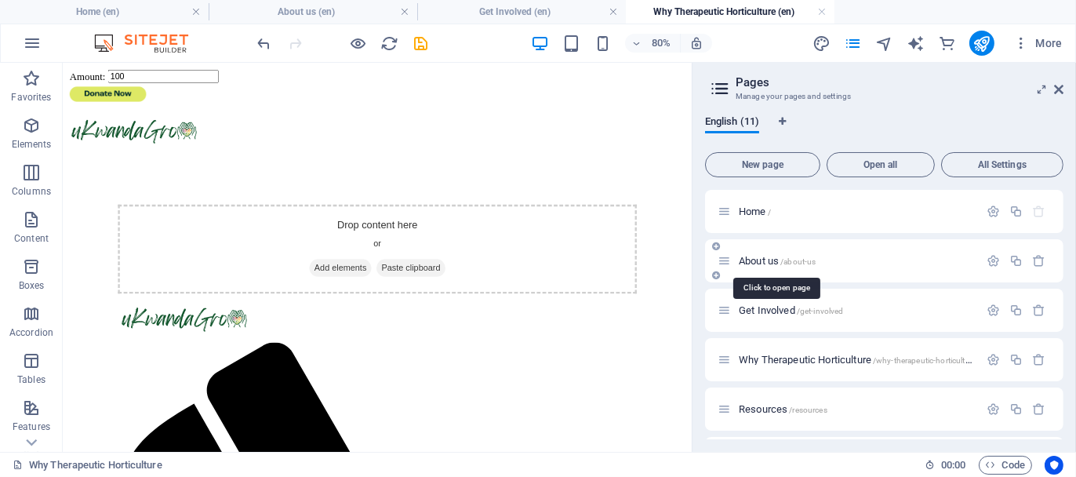
scroll to position [0, 0]
click at [749, 256] on span "About us /about-us" at bounding box center [777, 261] width 77 height 12
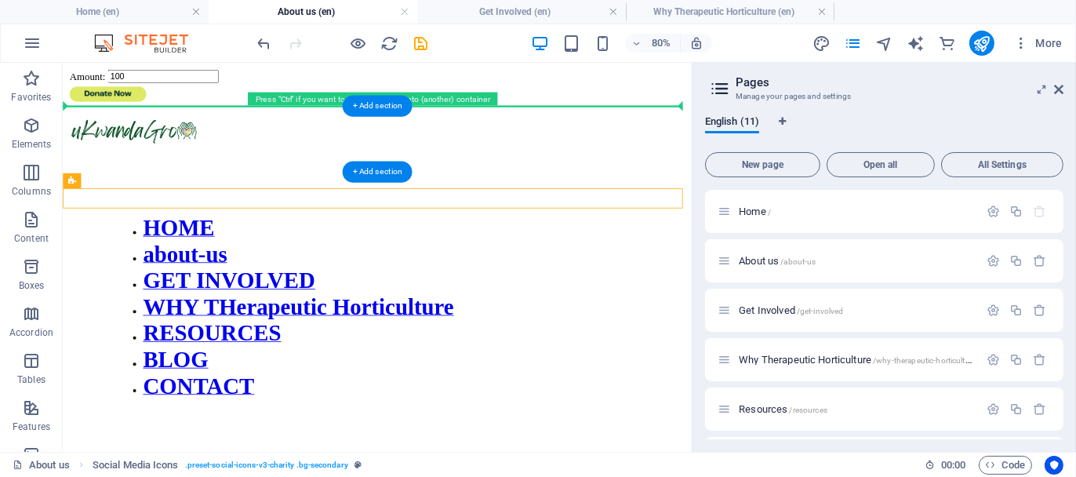
drag, startPoint x: 117, startPoint y: 234, endPoint x: 127, endPoint y: 134, distance: 100.1
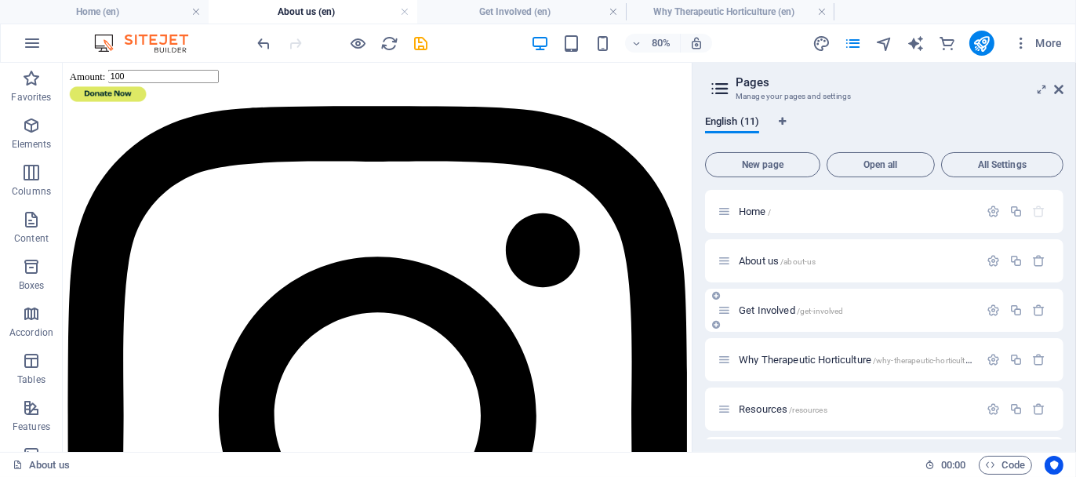
click at [762, 306] on span "Get Involved /get-involved" at bounding box center [791, 310] width 104 height 12
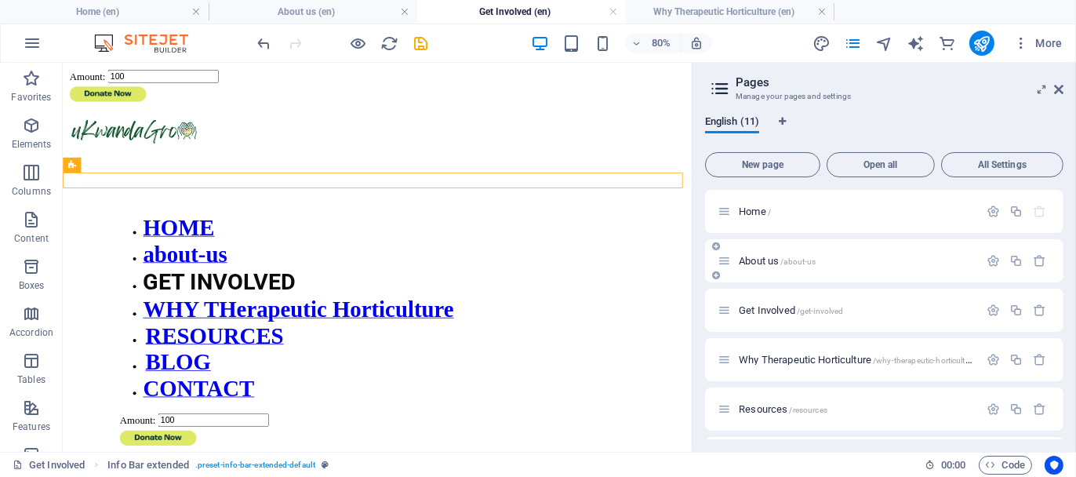
click at [757, 255] on span "About us /about-us" at bounding box center [777, 261] width 77 height 12
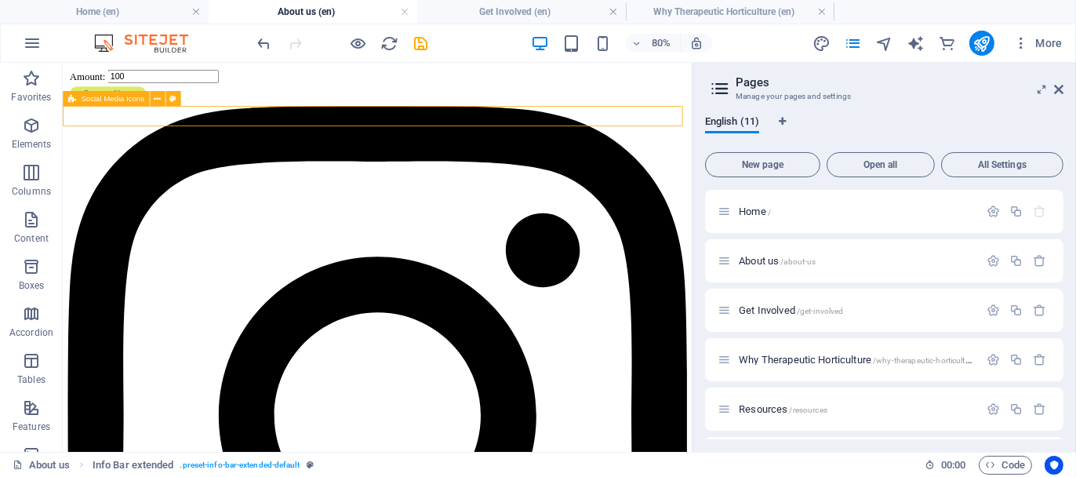
drag, startPoint x: 263, startPoint y: 127, endPoint x: 246, endPoint y: 247, distance: 121.2
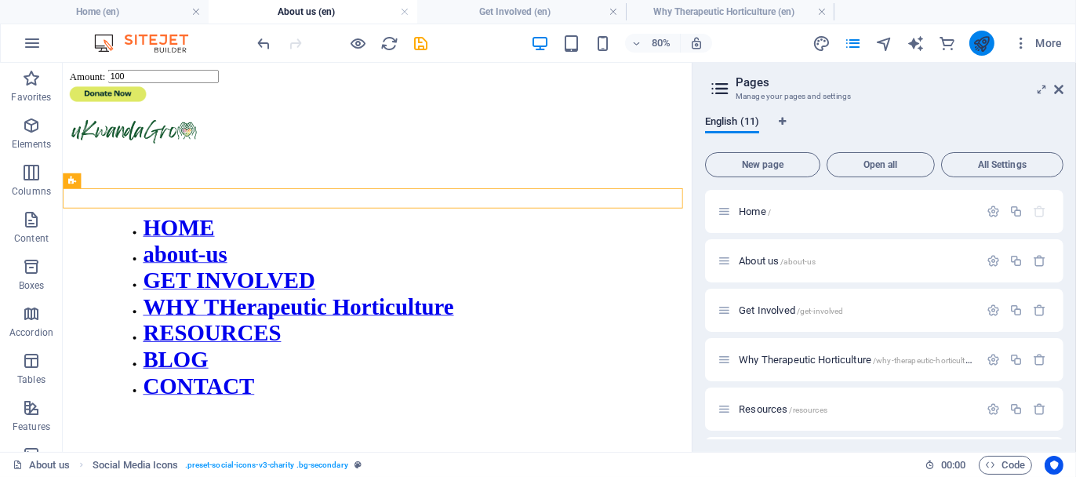
click at [972, 38] on button "publish" at bounding box center [981, 43] width 25 height 25
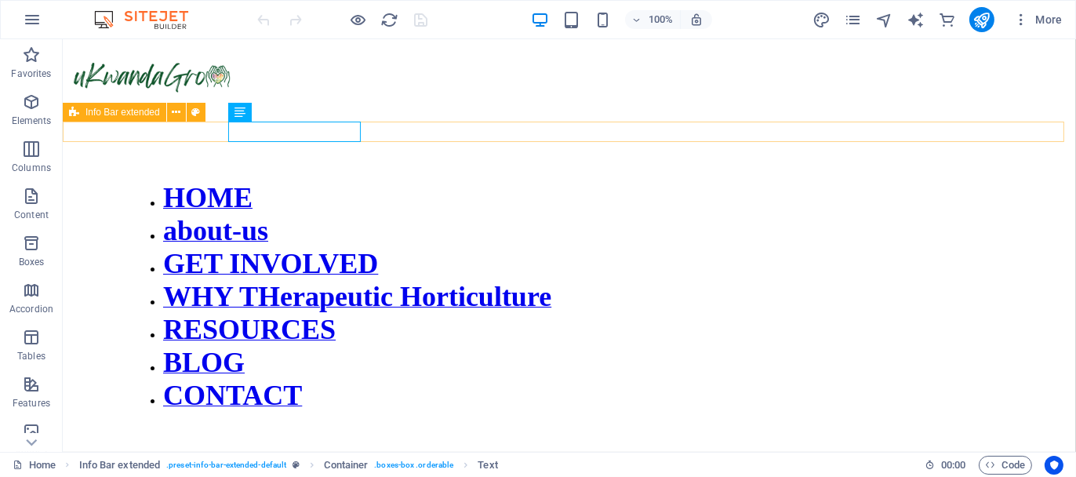
drag, startPoint x: 287, startPoint y: 129, endPoint x: 376, endPoint y: 129, distance: 88.6
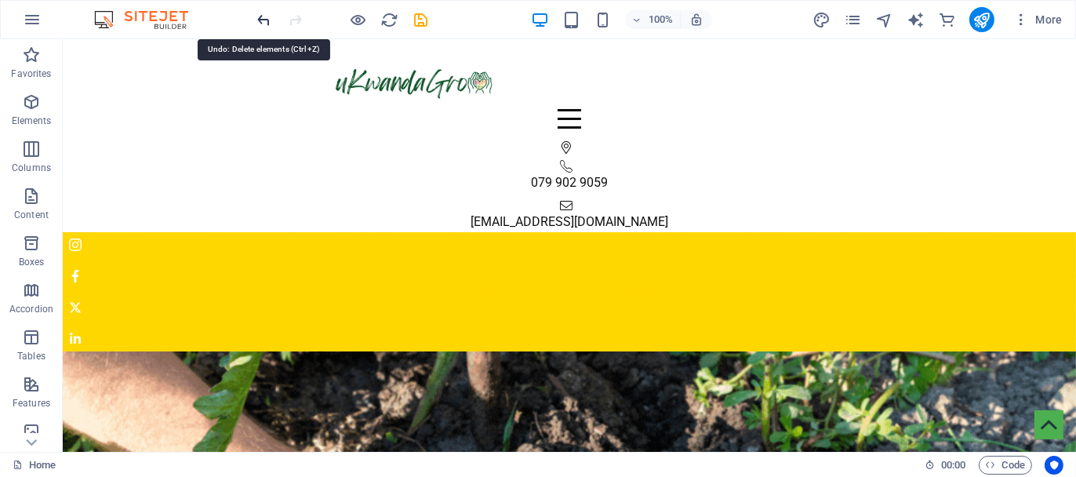
click at [259, 15] on icon "undo" at bounding box center [265, 20] width 18 height 18
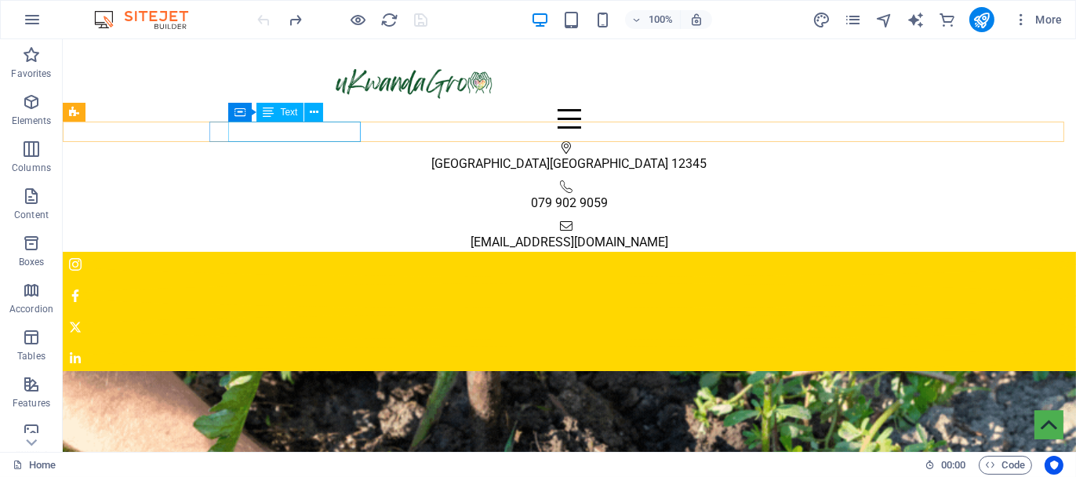
click at [431, 156] on span "[GEOGRAPHIC_DATA]" at bounding box center [490, 163] width 118 height 15
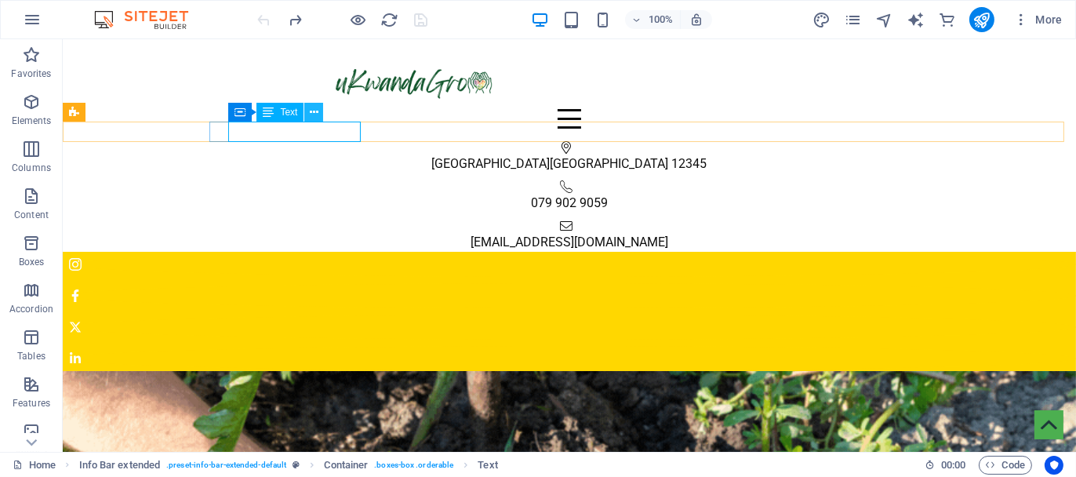
click at [313, 114] on icon at bounding box center [314, 112] width 9 height 16
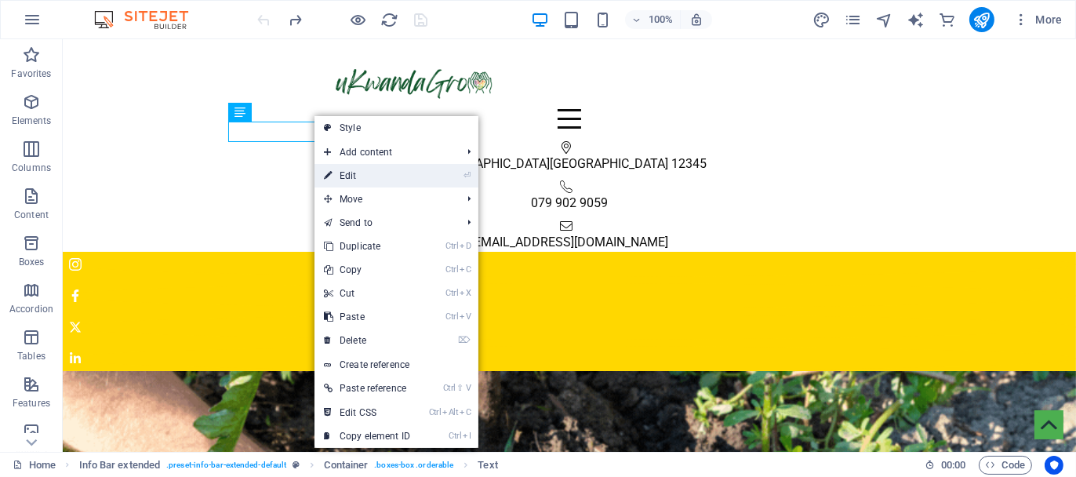
click at [356, 171] on link "⏎ Edit" at bounding box center [366, 176] width 105 height 24
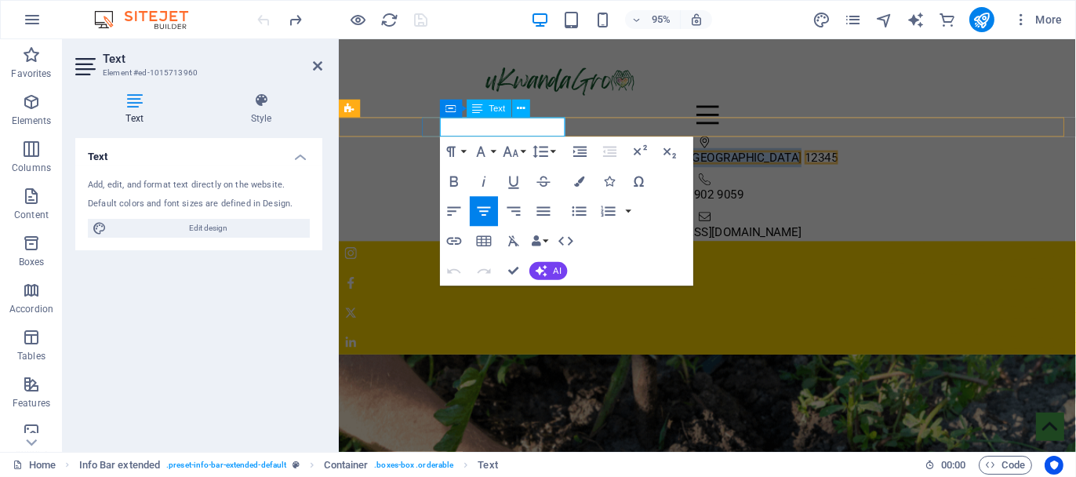
click at [707, 156] on span "[GEOGRAPHIC_DATA]" at bounding box center [766, 163] width 118 height 15
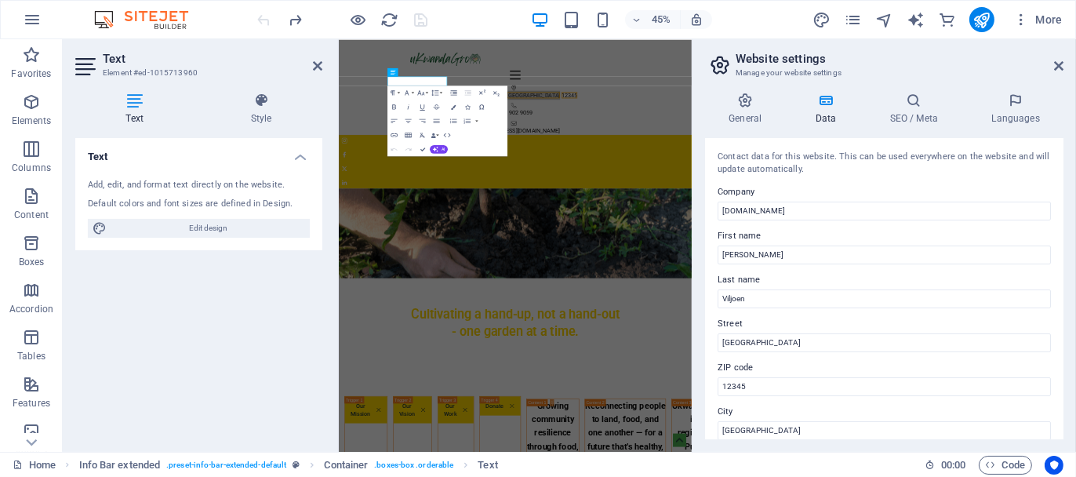
drag, startPoint x: 1124, startPoint y: 428, endPoint x: 1118, endPoint y: 800, distance: 371.7
drag, startPoint x: 772, startPoint y: 388, endPoint x: 710, endPoint y: 392, distance: 62.1
click at [710, 392] on div "Contact data for this website. This can be used everywhere on the website and w…" at bounding box center [884, 288] width 358 height 301
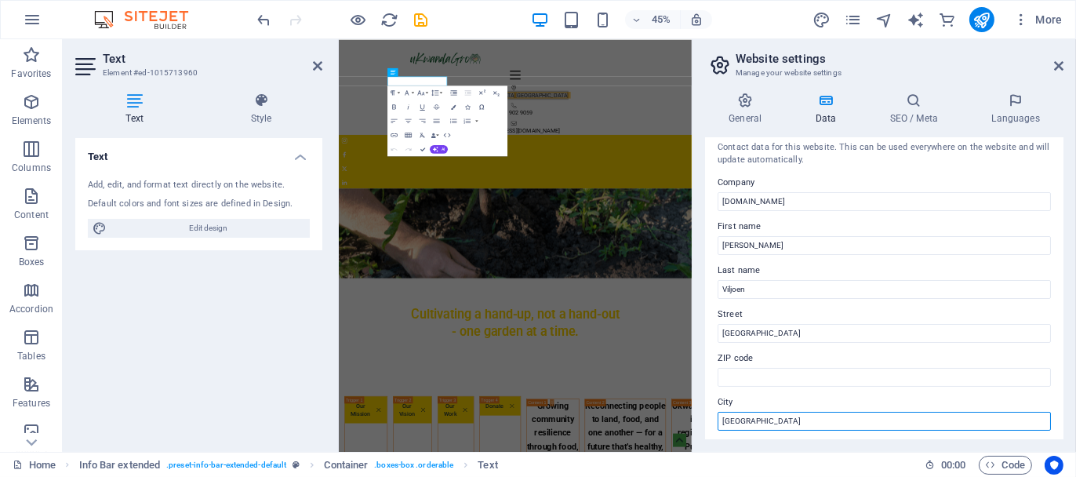
scroll to position [11, 0]
drag, startPoint x: 750, startPoint y: 430, endPoint x: 714, endPoint y: 422, distance: 36.9
click at [714, 422] on div "Contact data for this website. This can be used everywhere on the website and w…" at bounding box center [884, 288] width 358 height 301
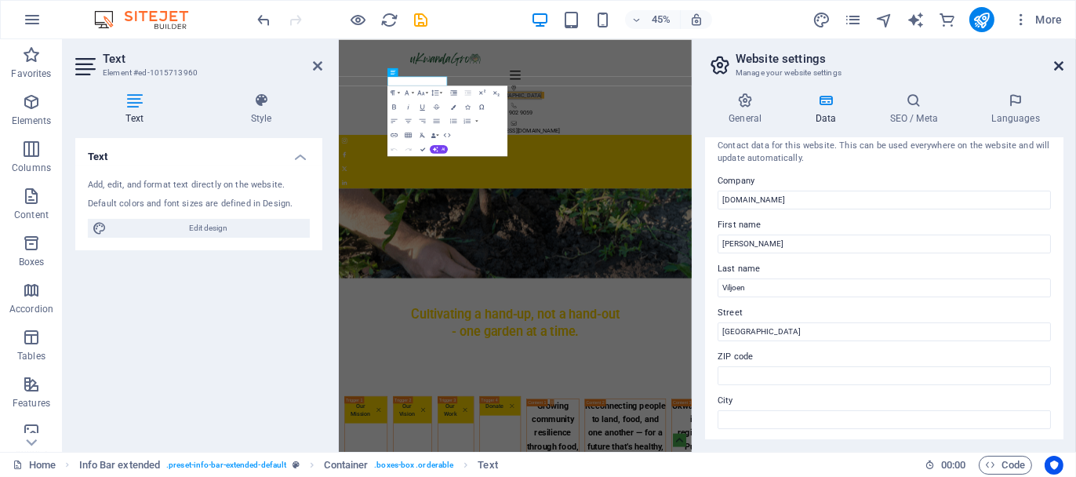
click at [1055, 65] on icon at bounding box center [1058, 66] width 9 height 13
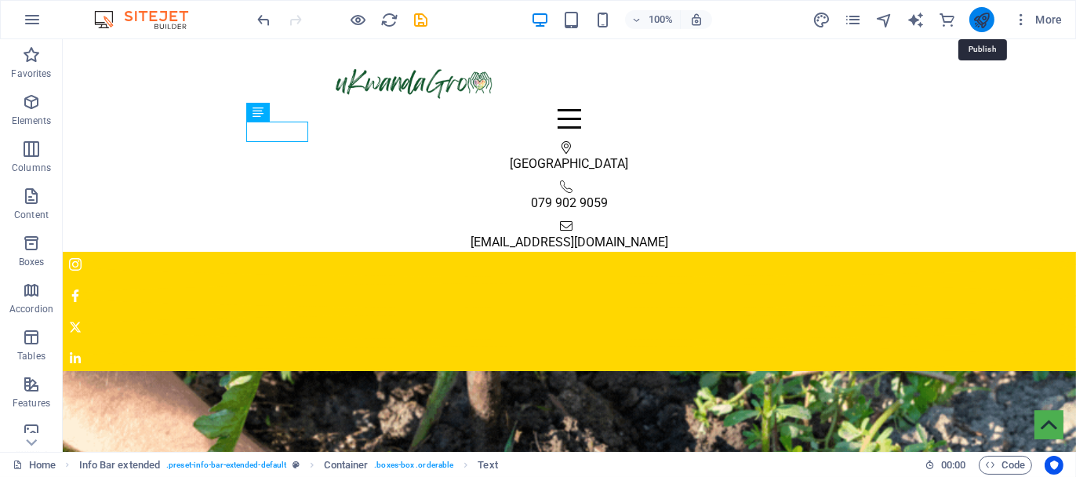
click at [988, 19] on icon "publish" at bounding box center [981, 20] width 18 height 18
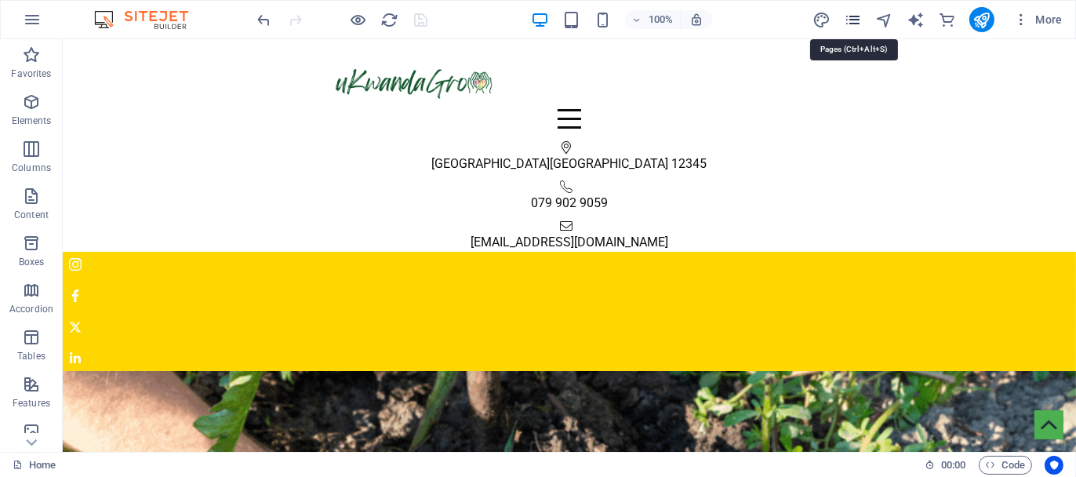
click at [855, 16] on icon "pages" at bounding box center [853, 20] width 18 height 18
